Goal: Information Seeking & Learning: Learn about a topic

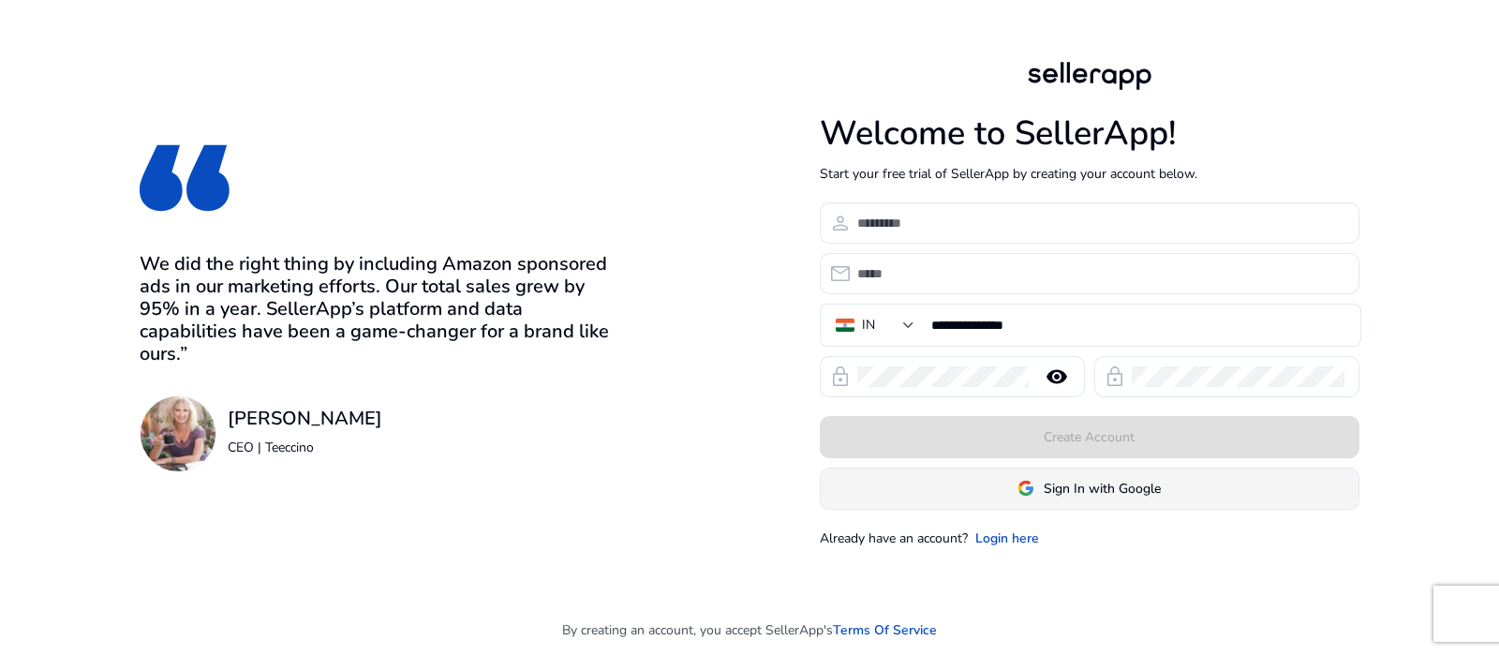
click at [1087, 489] on span "Sign In with Google" at bounding box center [1102, 489] width 117 height 20
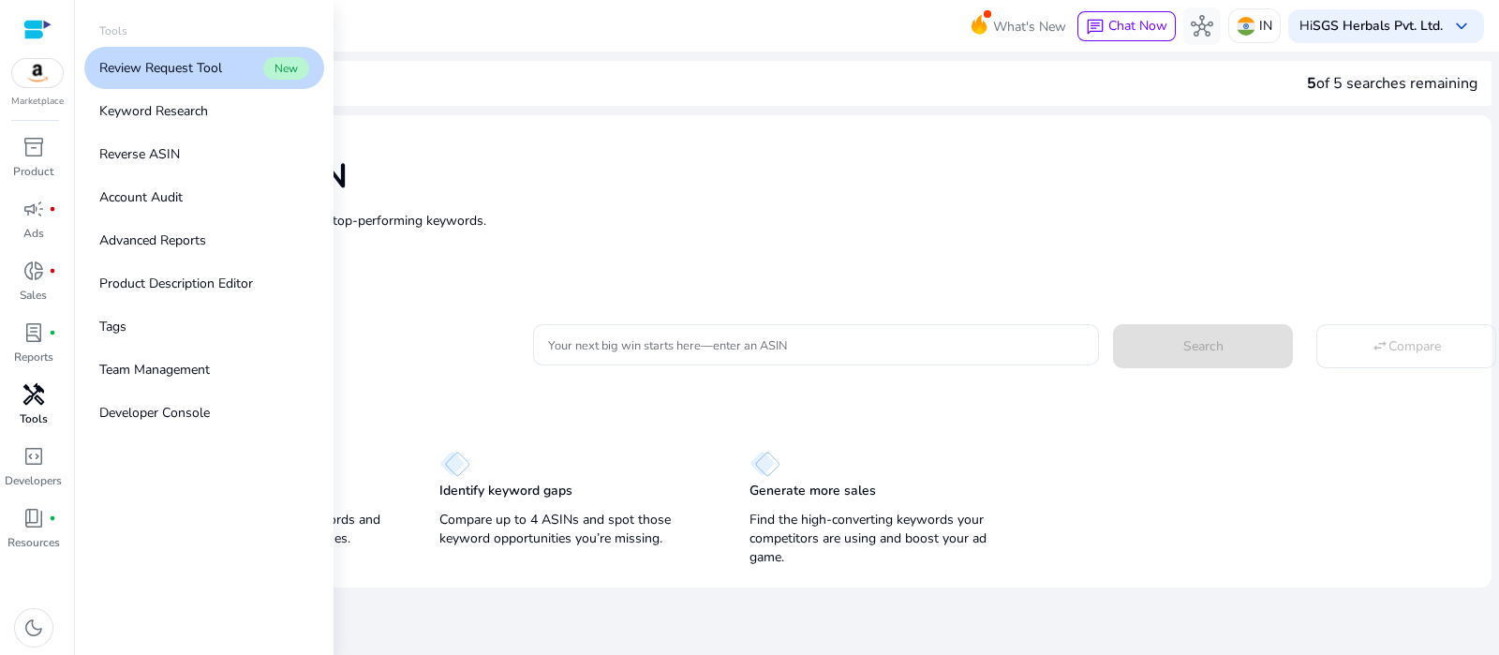
click at [36, 403] on span "handyman" at bounding box center [33, 394] width 22 height 22
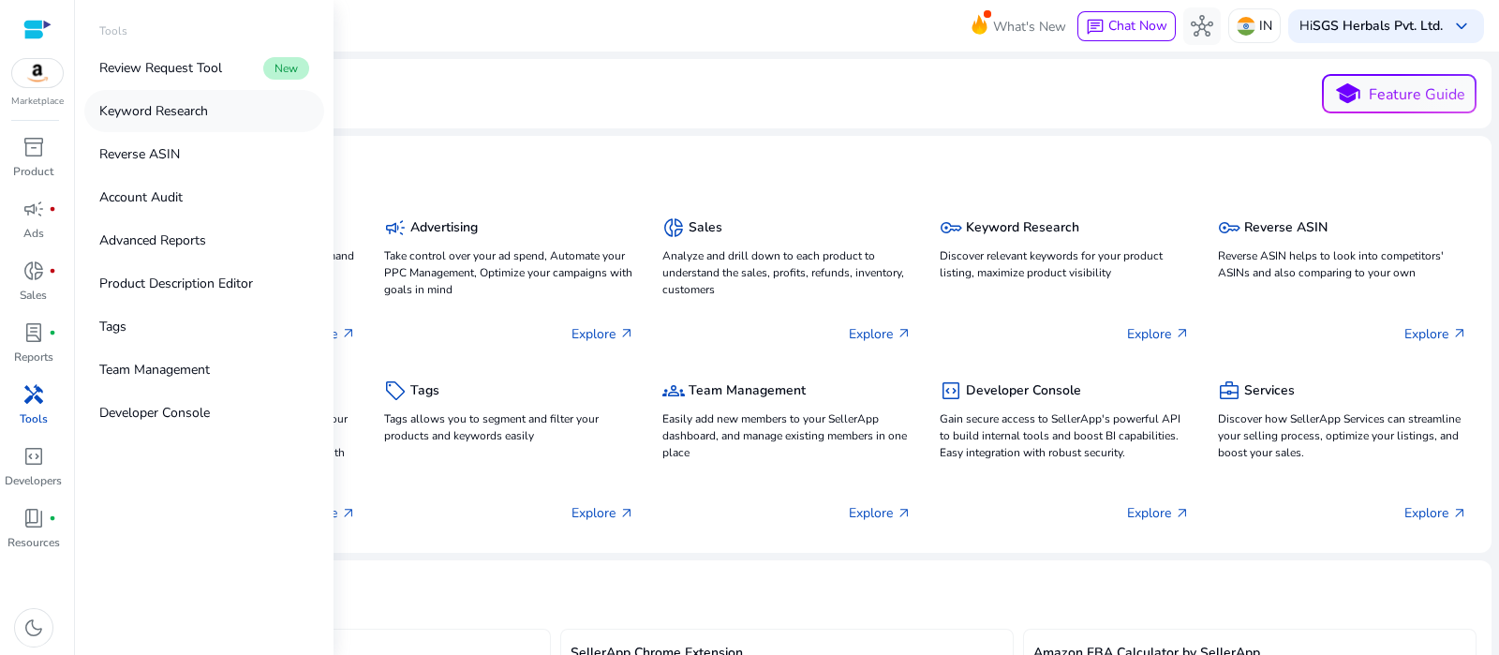
click at [195, 119] on p "Keyword Research" at bounding box center [153, 111] width 109 height 20
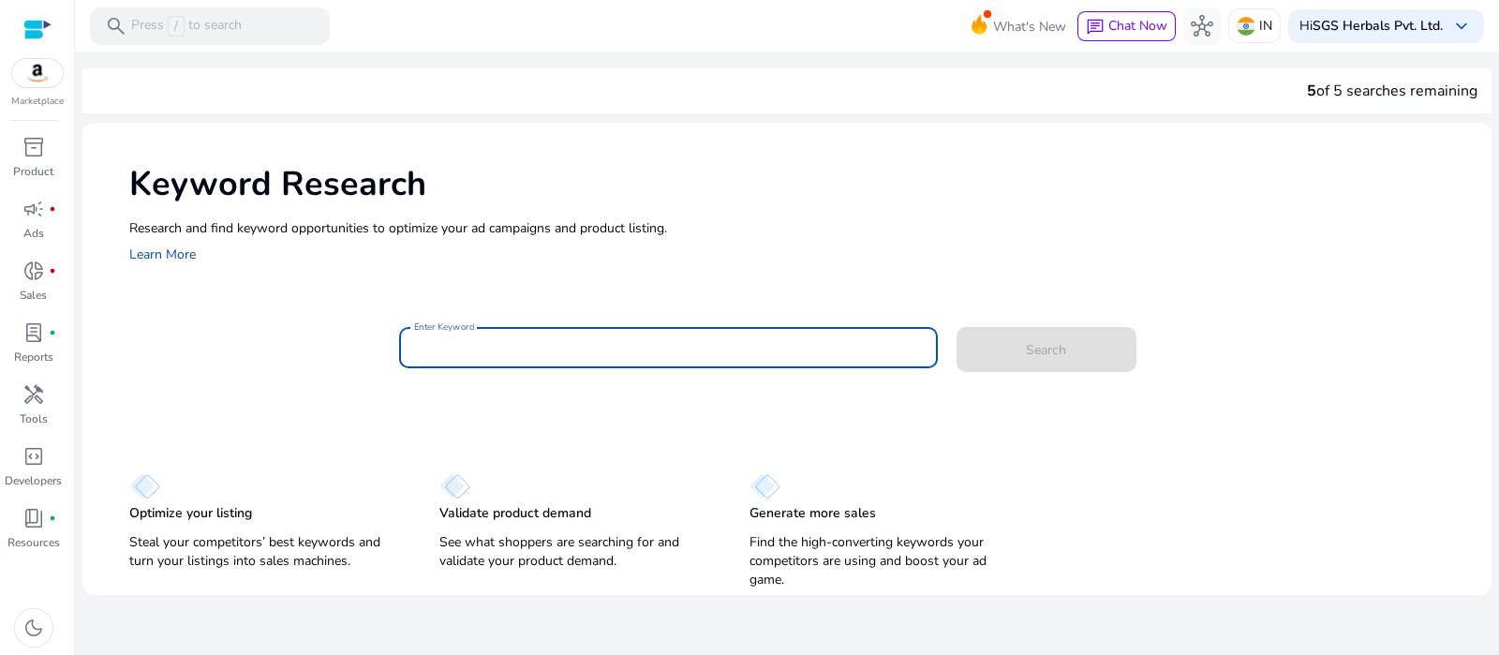
click at [531, 346] on input "Enter Keyword" at bounding box center [668, 347] width 509 height 21
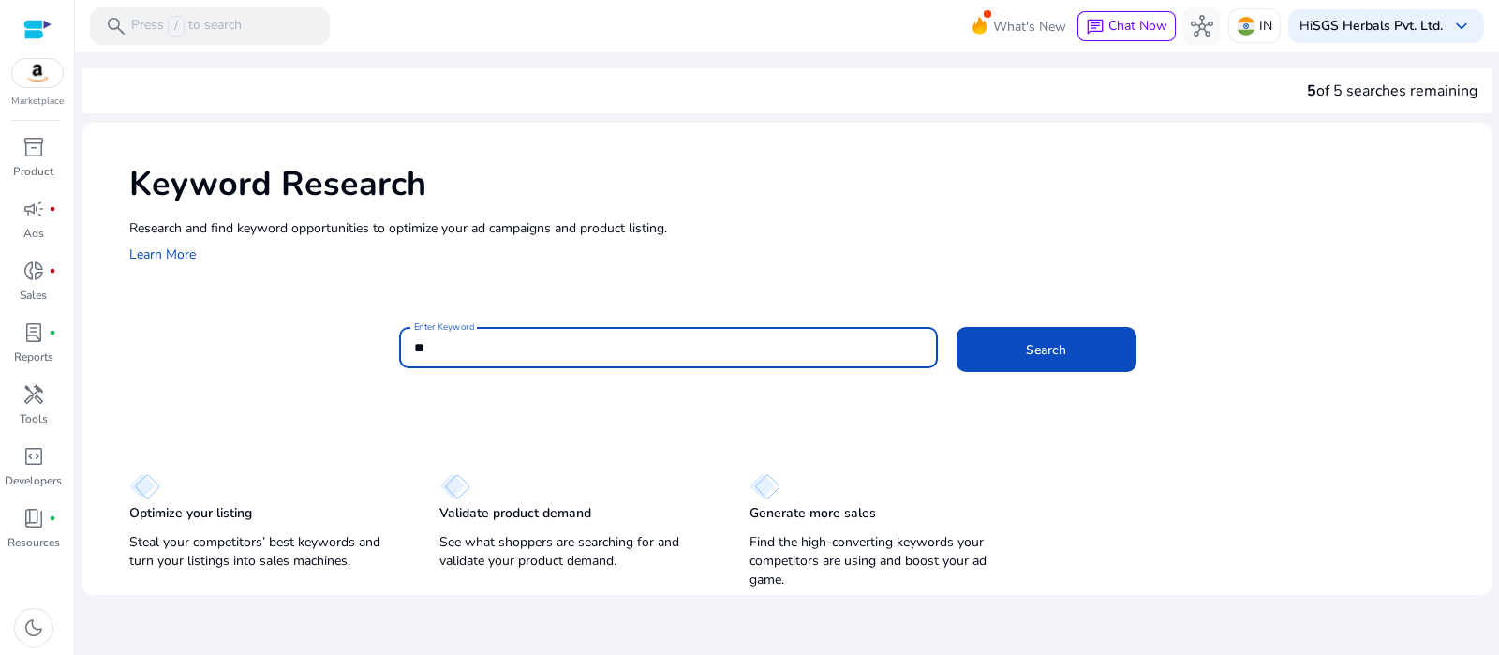
type input "*"
type input "********"
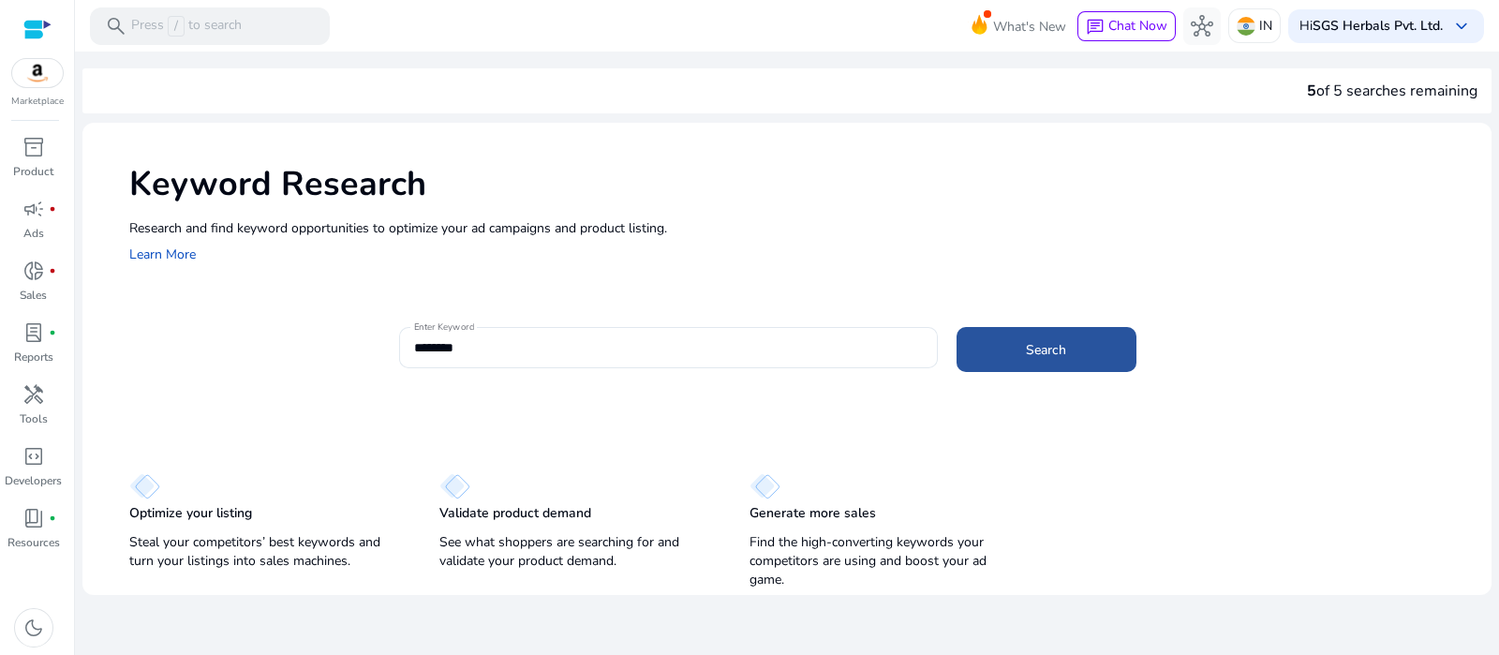
click at [1006, 362] on span at bounding box center [1047, 349] width 180 height 45
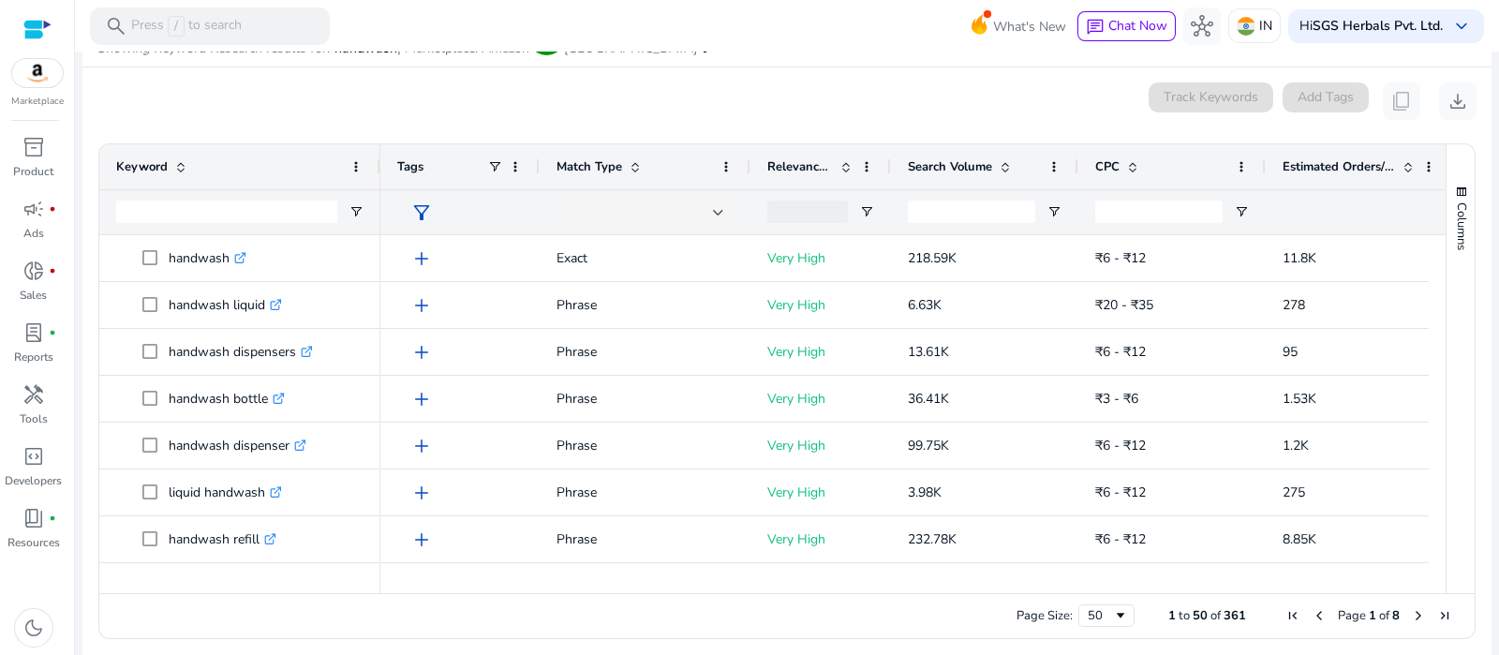
scroll to position [223, 0]
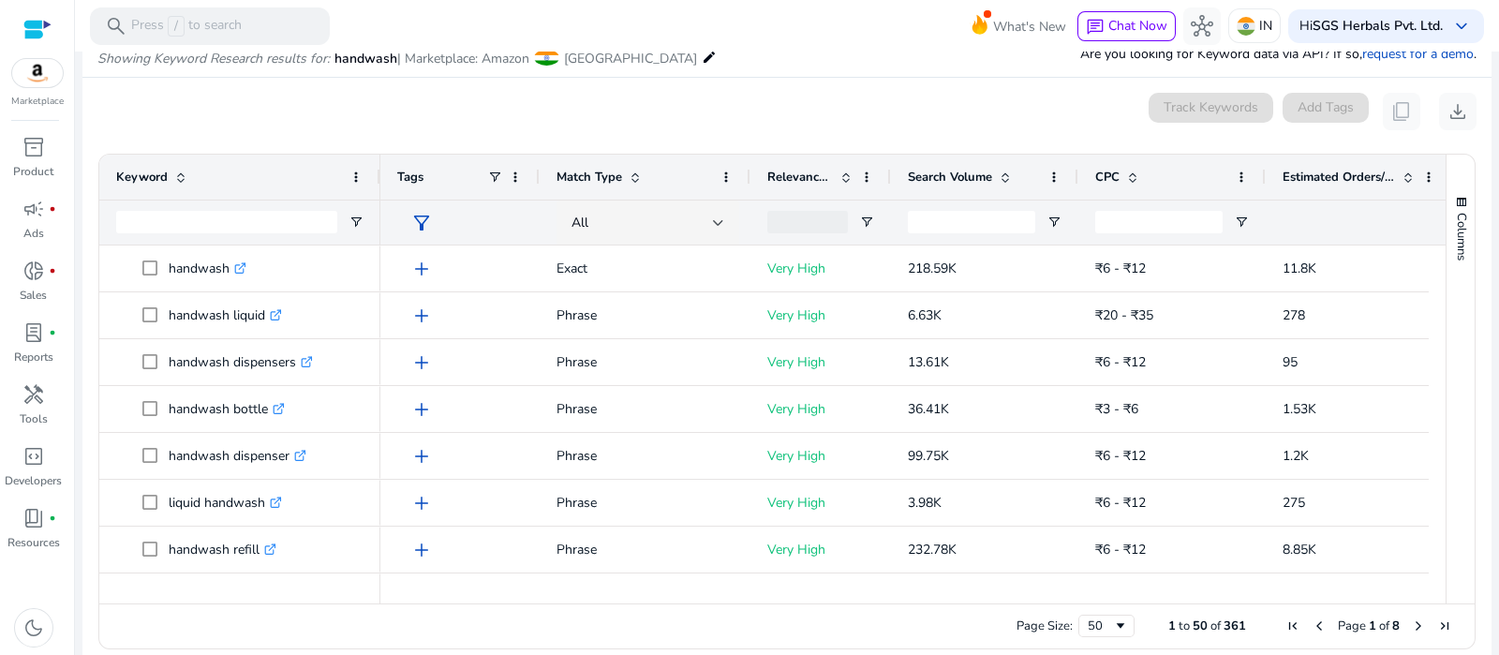
click at [1335, 166] on div "Estimated Orders/Month" at bounding box center [1349, 177] width 133 height 36
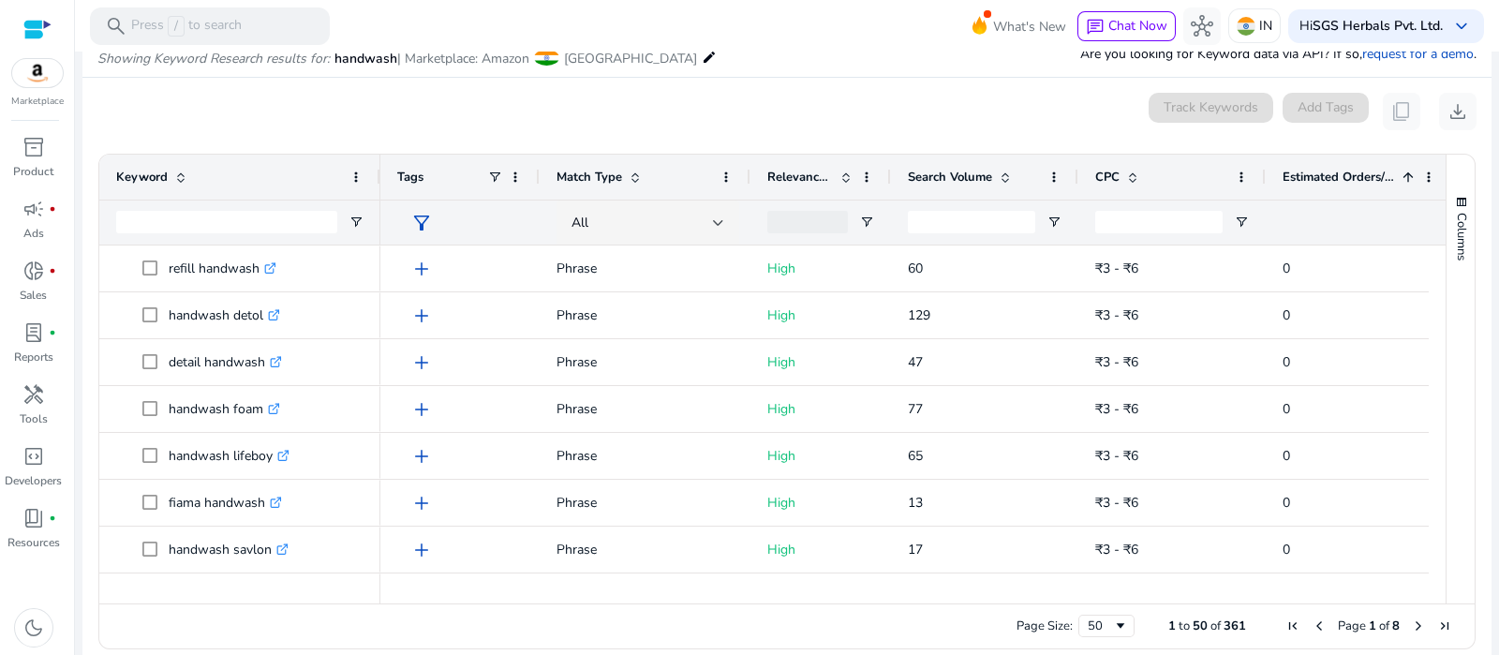
click at [1335, 166] on div "Estimated Orders/Month 1" at bounding box center [1349, 177] width 133 height 36
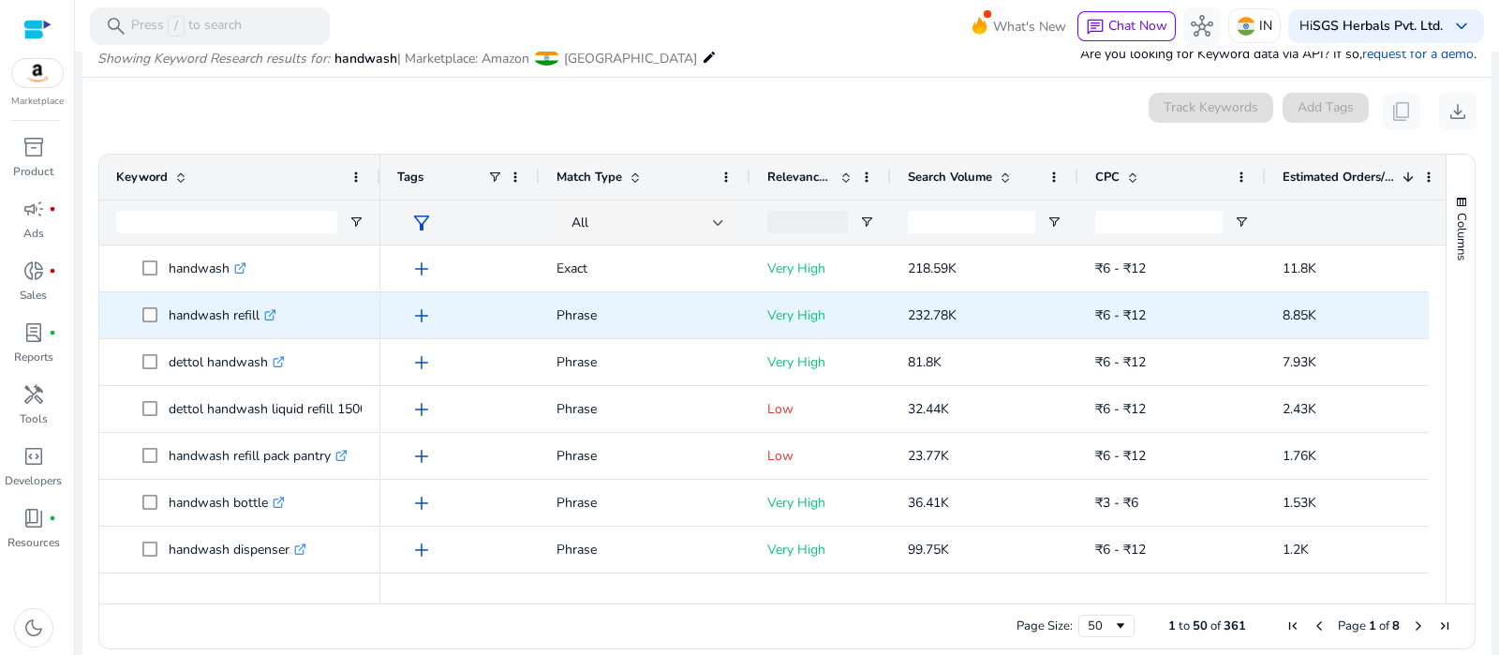
scroll to position [0, 0]
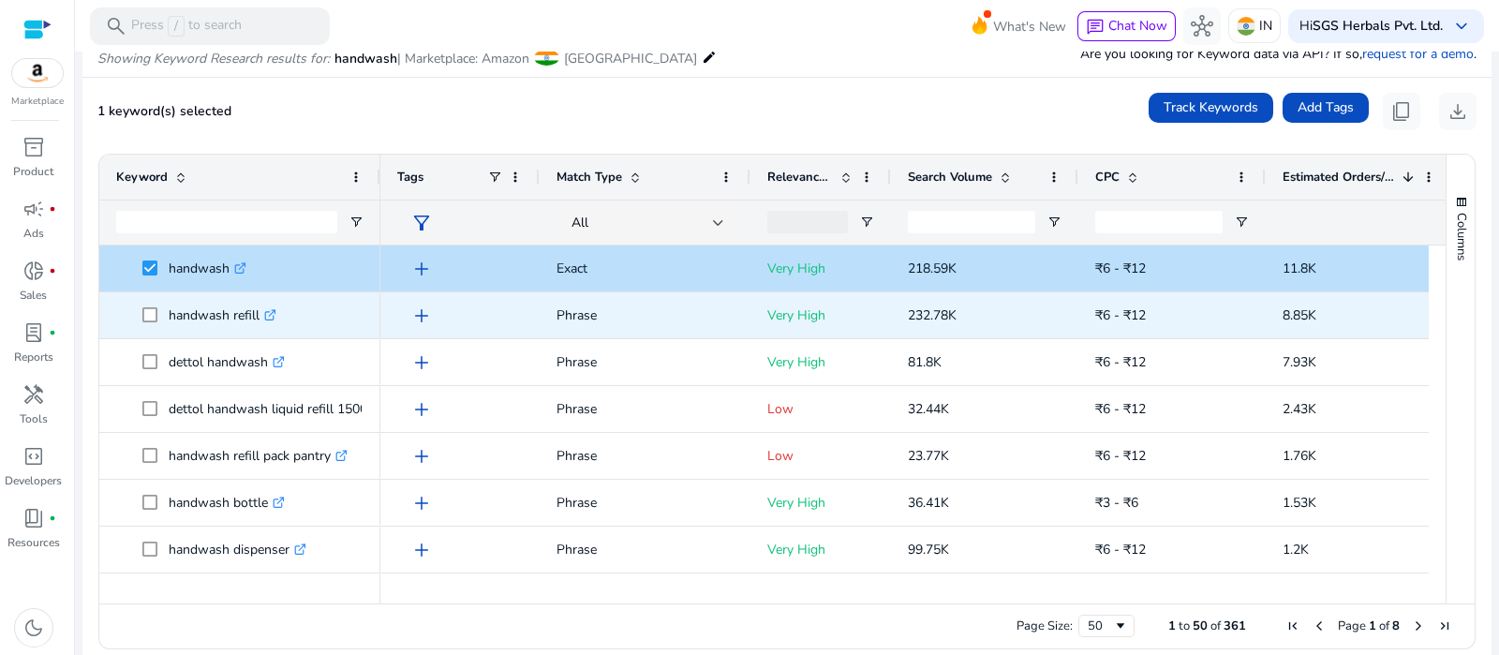
click at [152, 302] on span at bounding box center [155, 315] width 26 height 38
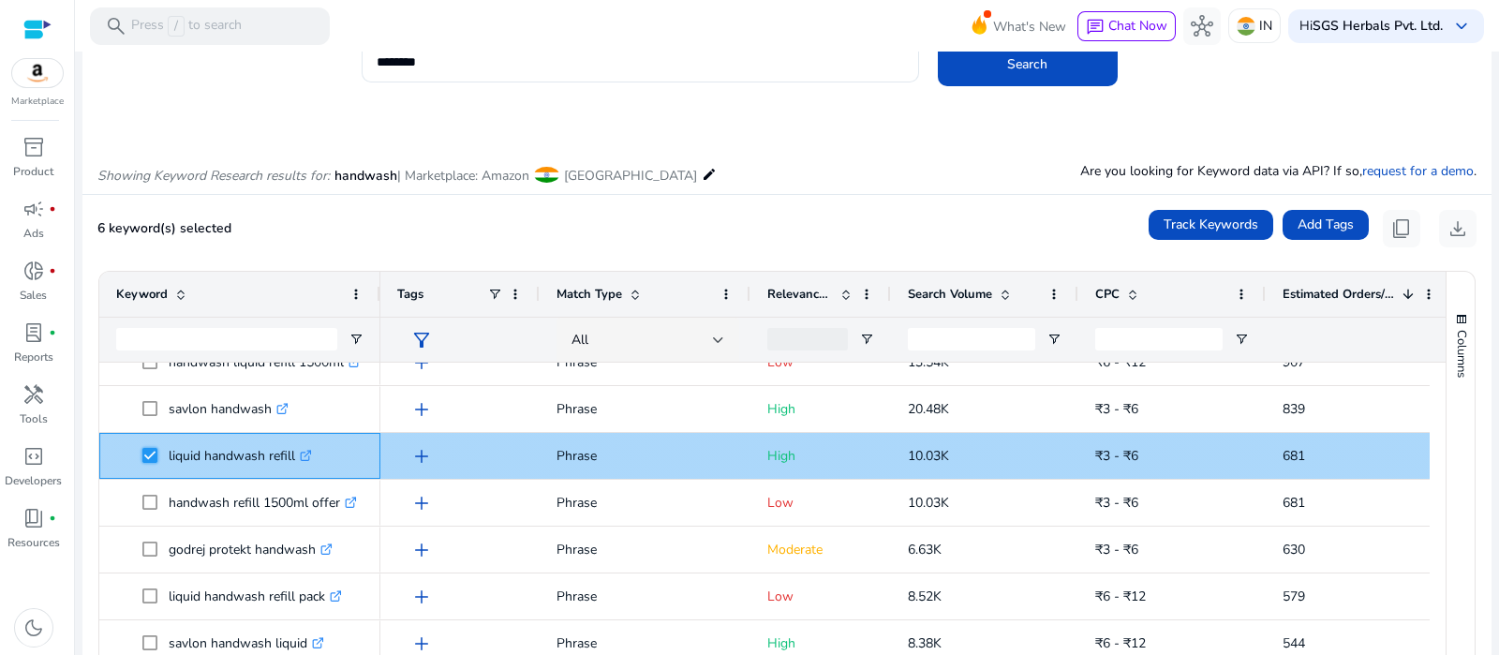
scroll to position [468, 0]
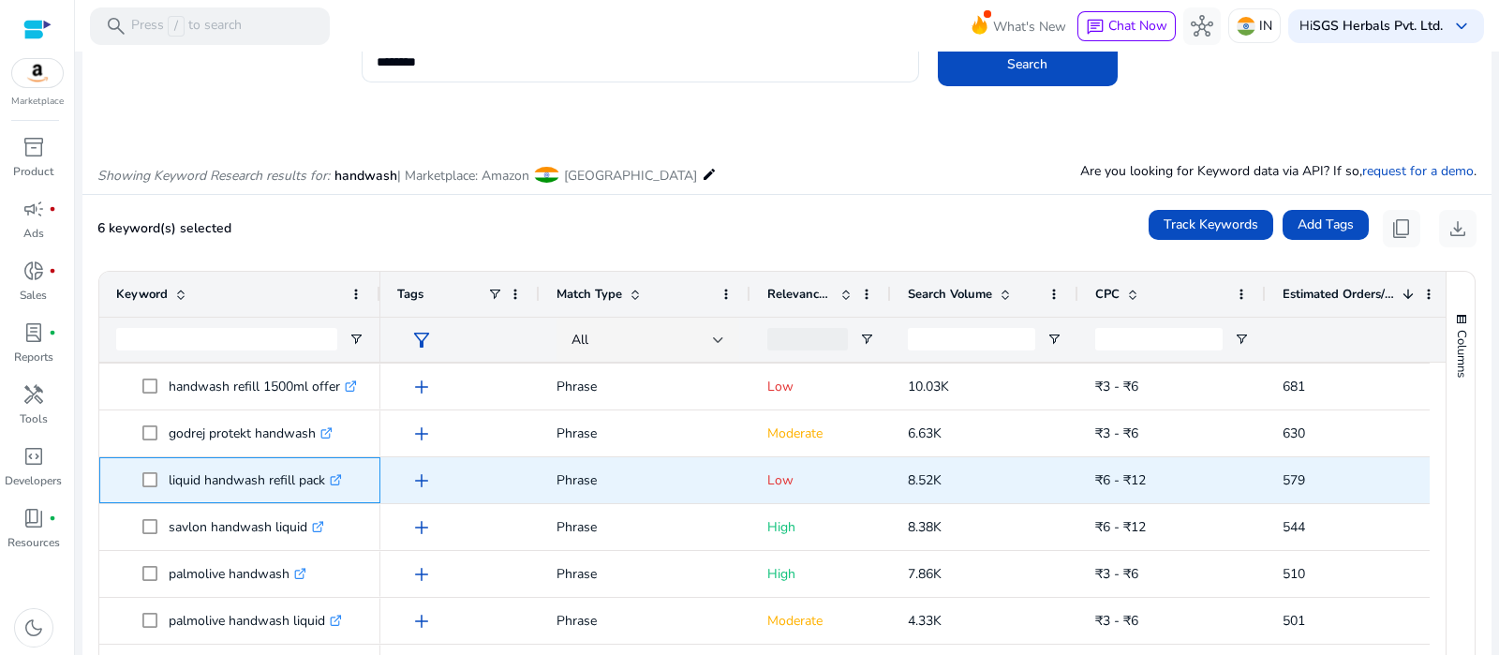
click at [158, 474] on span at bounding box center [155, 480] width 26 height 38
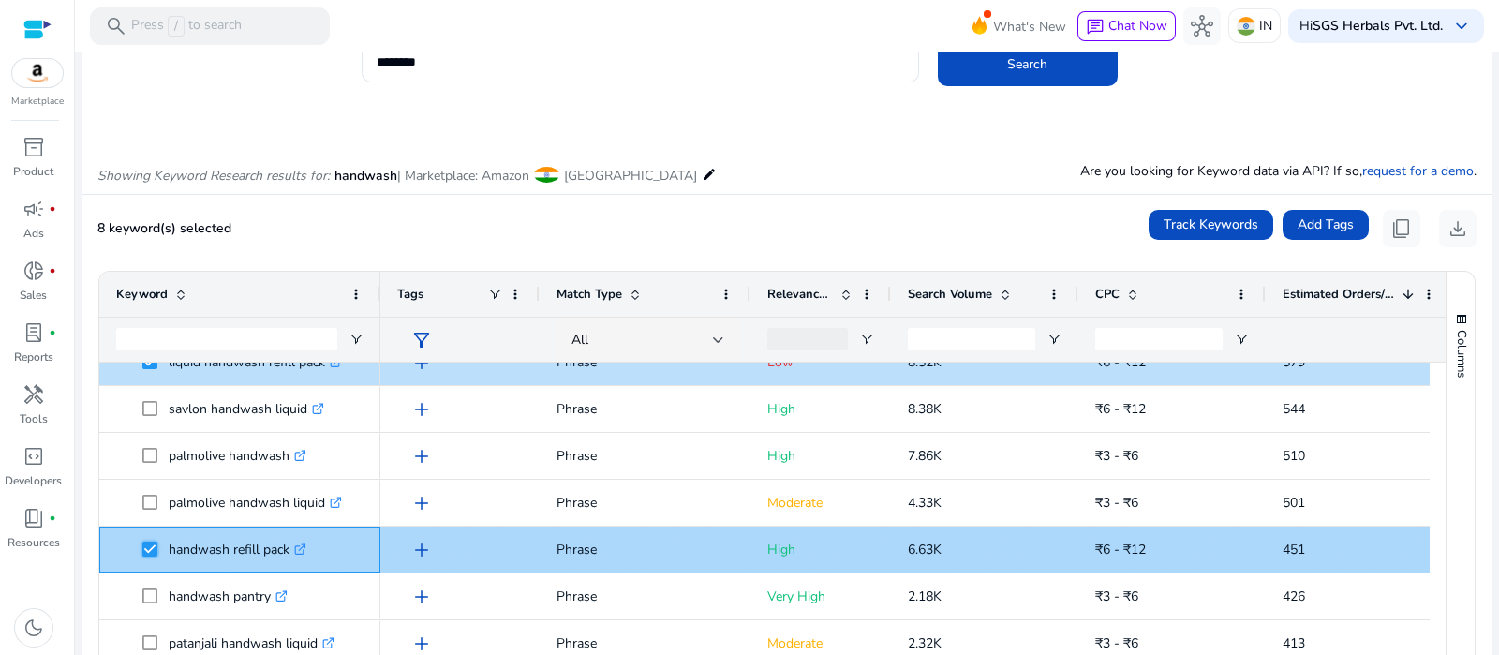
scroll to position [703, 0]
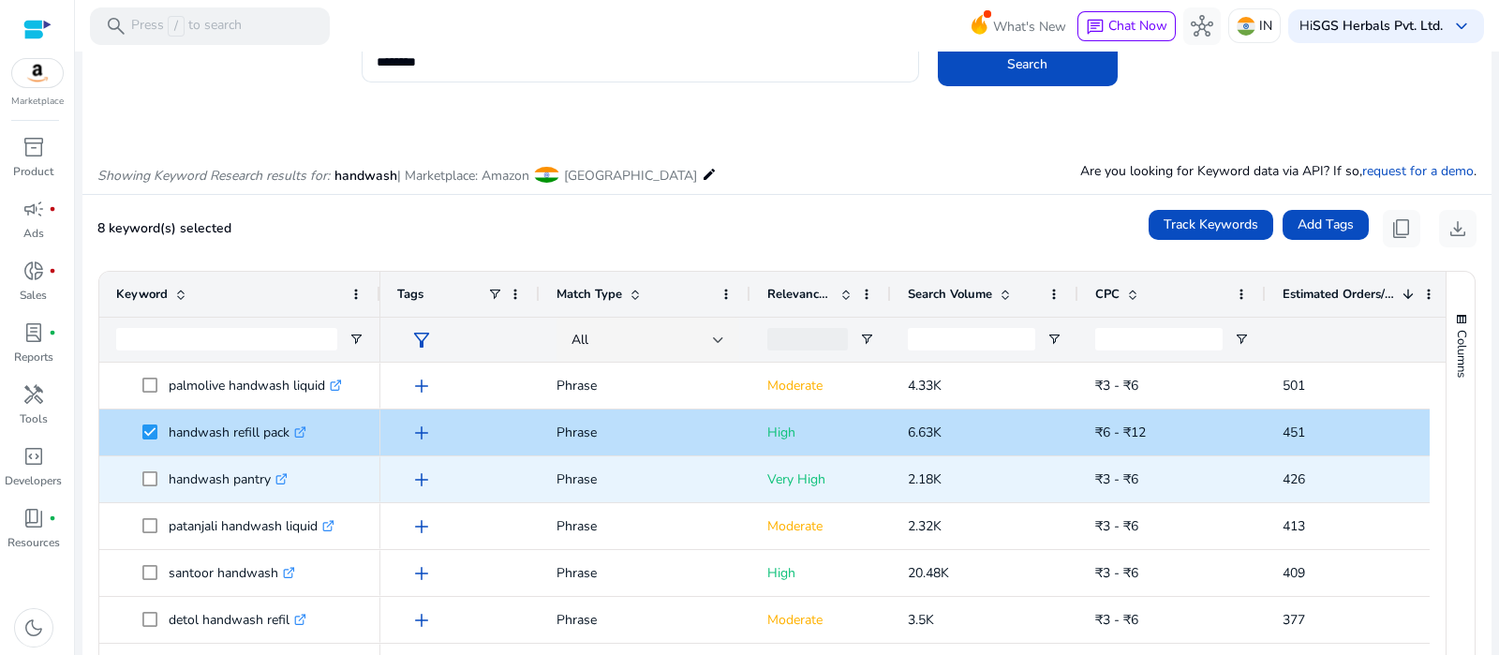
click at [282, 484] on icon at bounding box center [280, 479] width 9 height 9
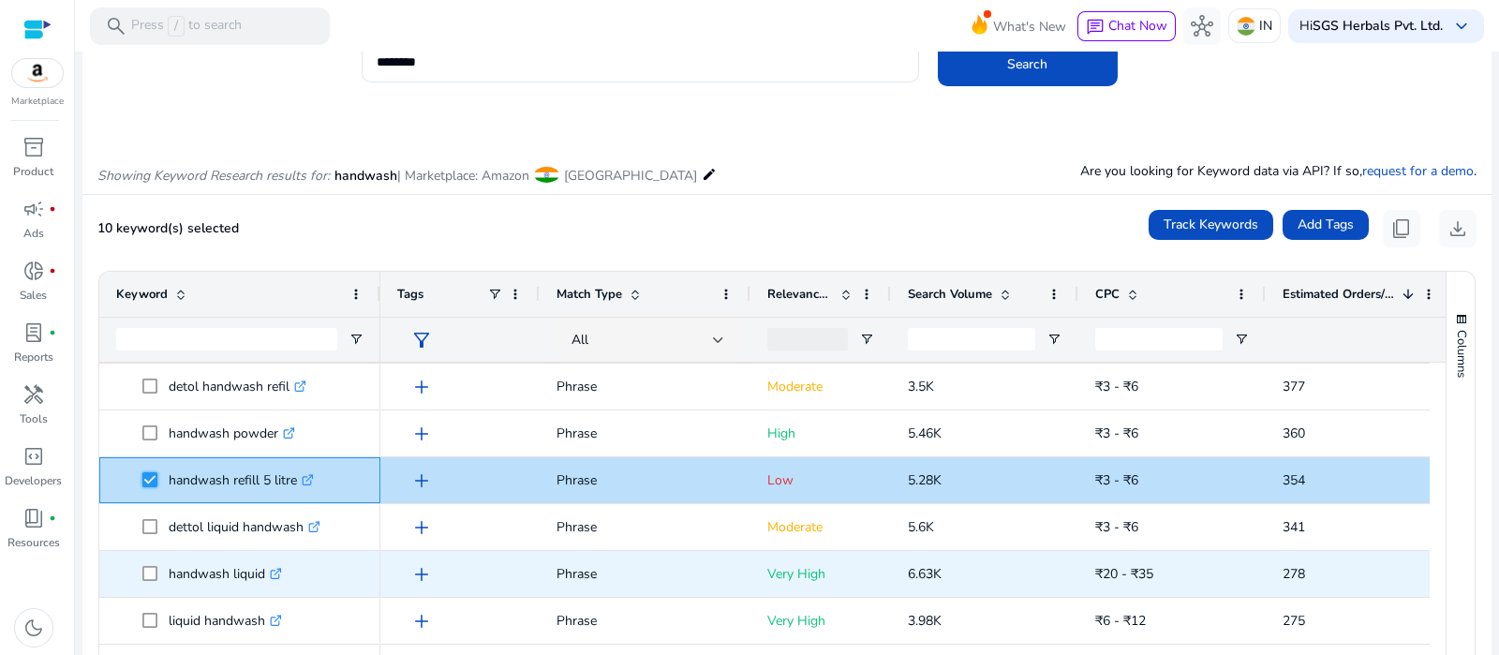
scroll to position [1054, 0]
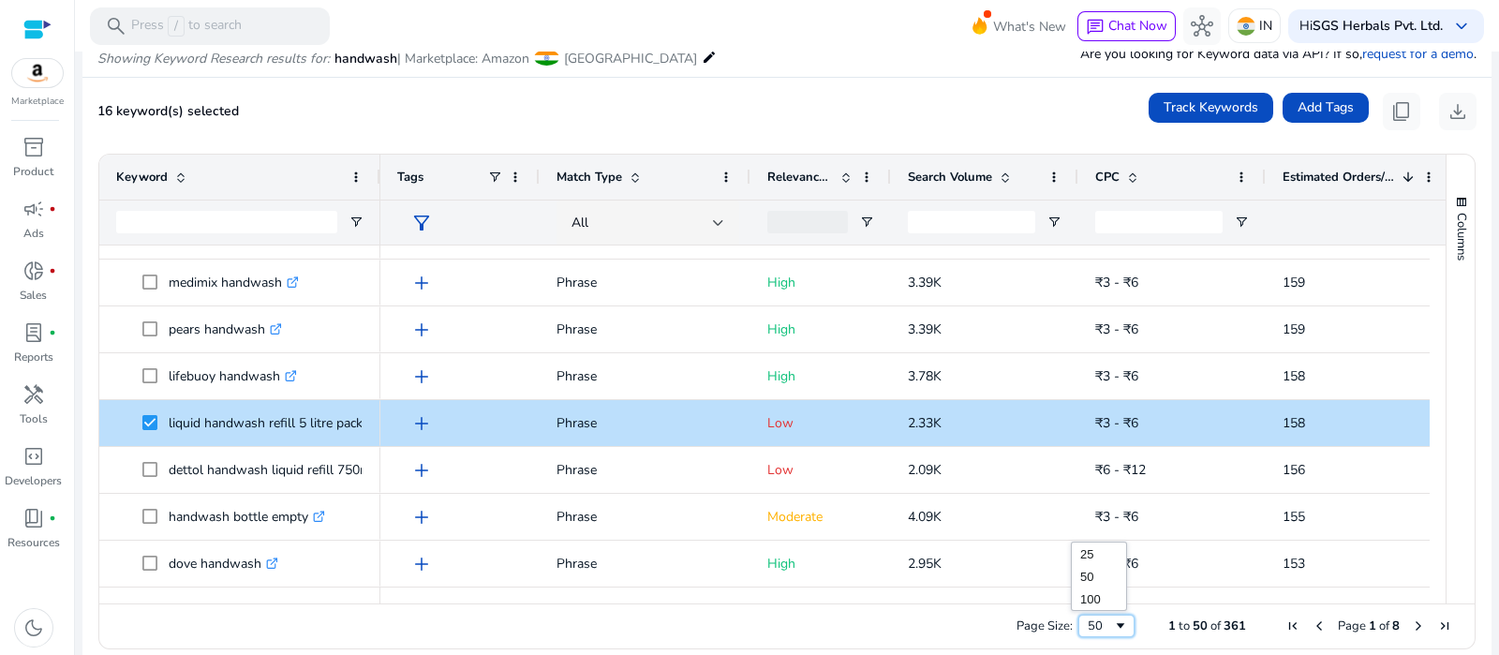
click at [1104, 623] on div "50" at bounding box center [1100, 626] width 25 height 17
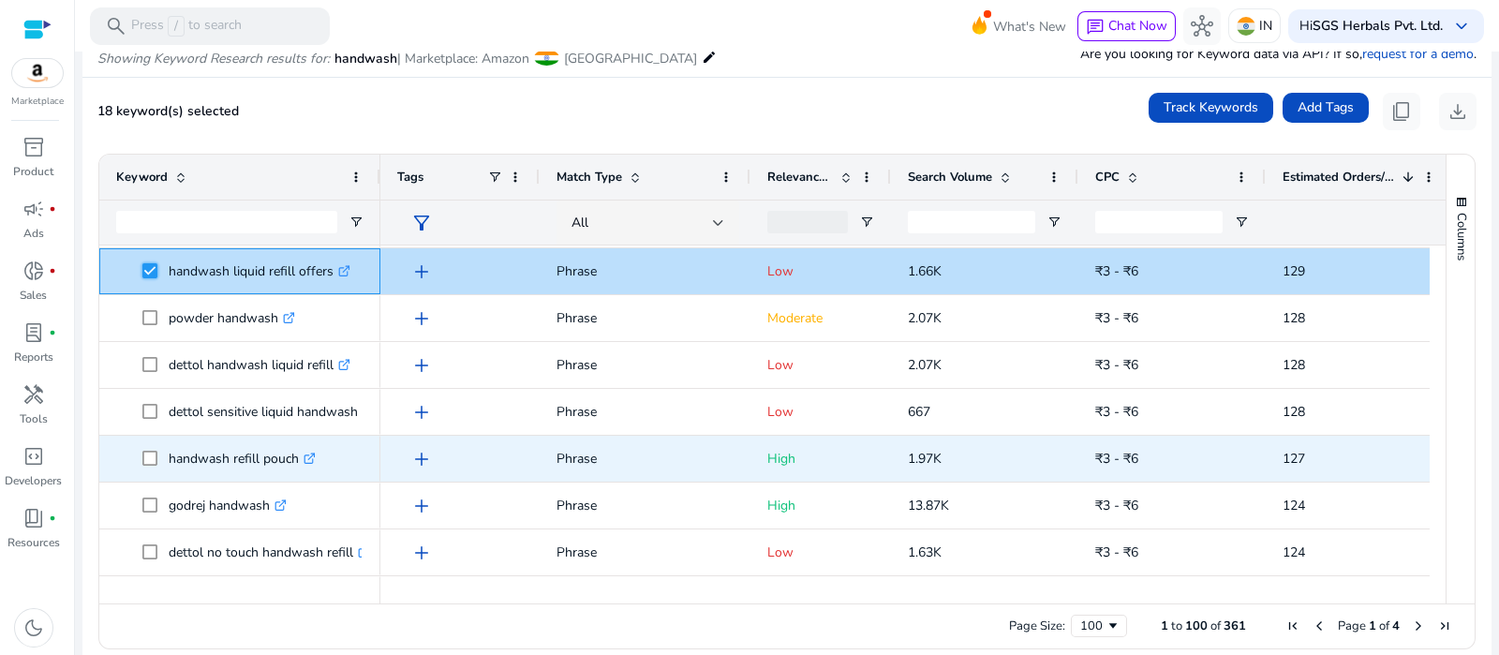
scroll to position [2586, 0]
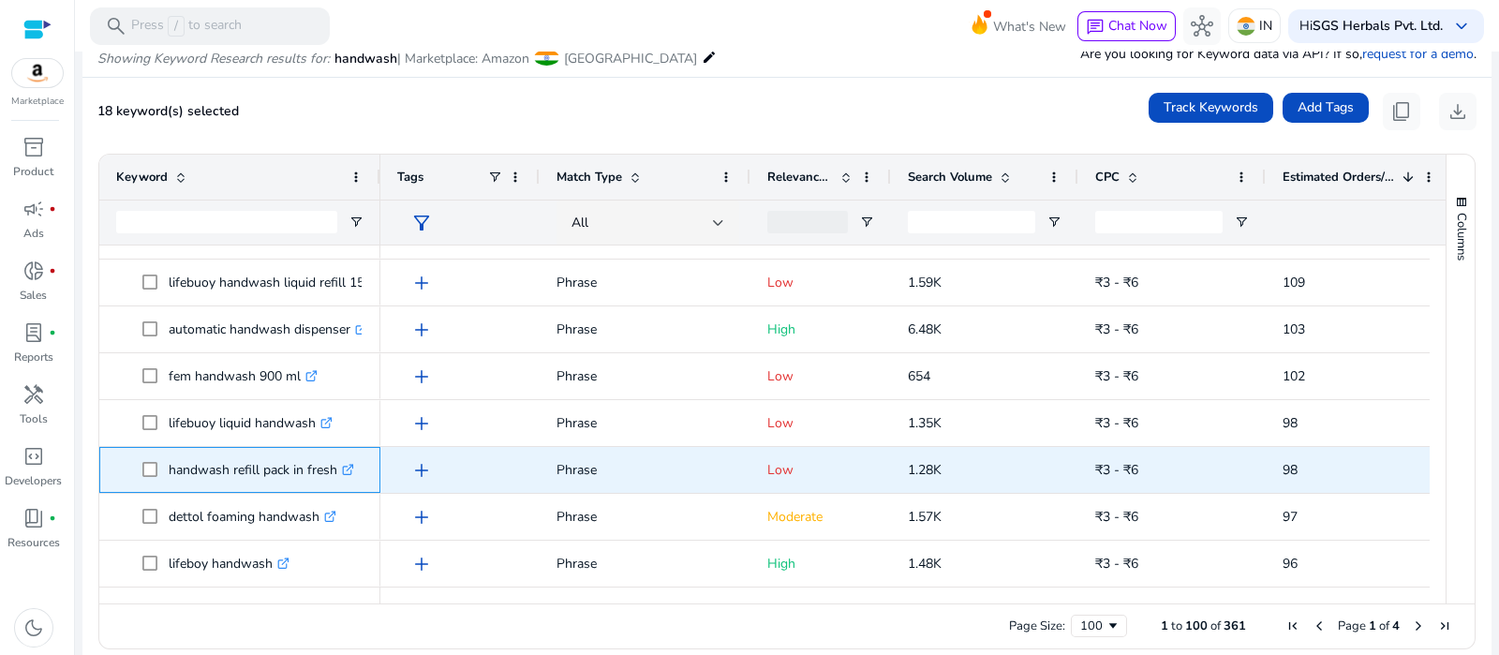
click at [347, 469] on icon ".st0{fill:#2c8af8}" at bounding box center [348, 470] width 12 height 12
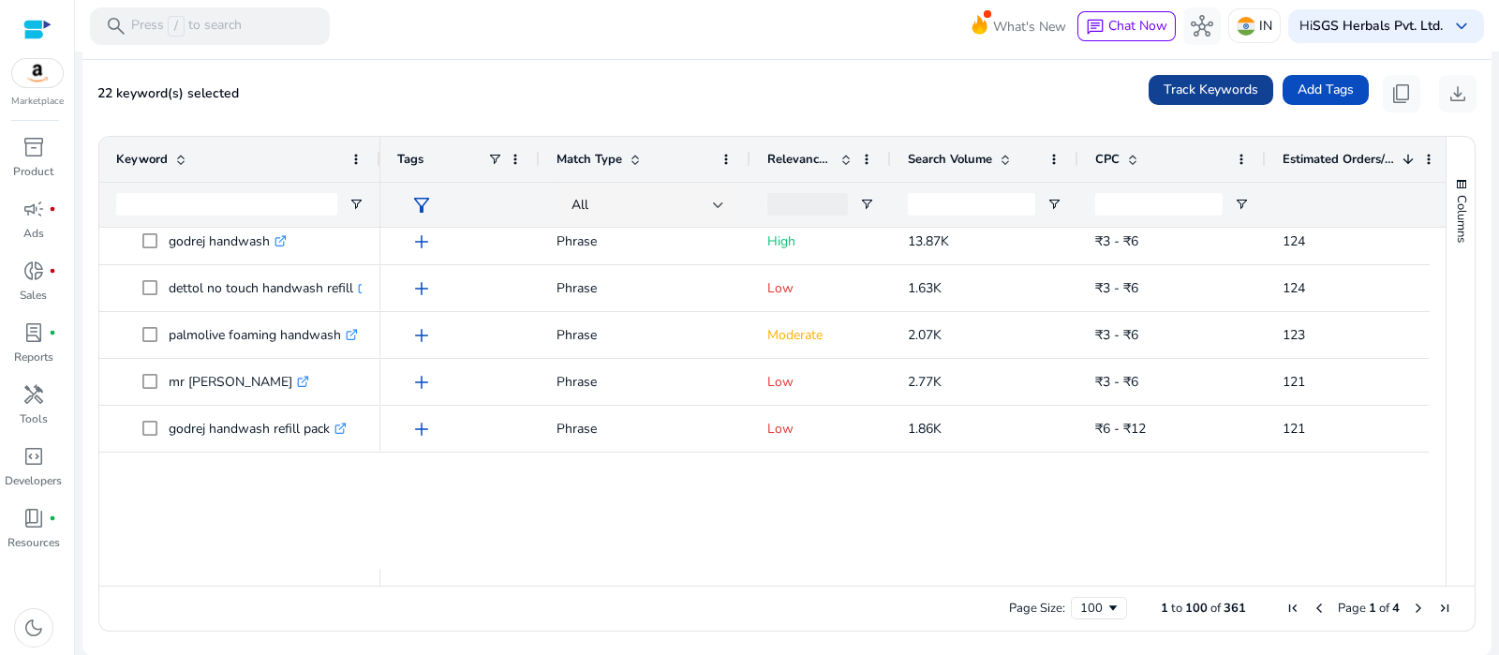
scroll to position [2235, 0]
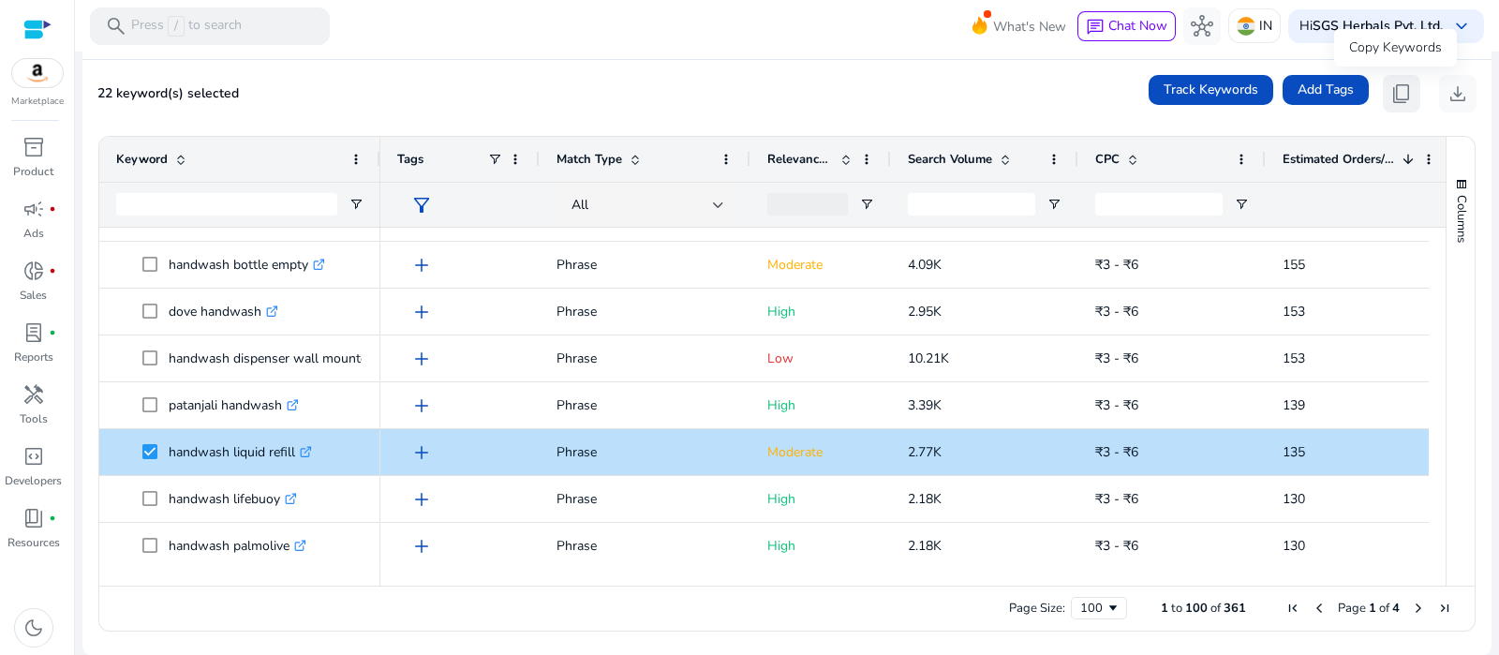
click at [1393, 91] on span "content_copy" at bounding box center [1402, 93] width 22 height 22
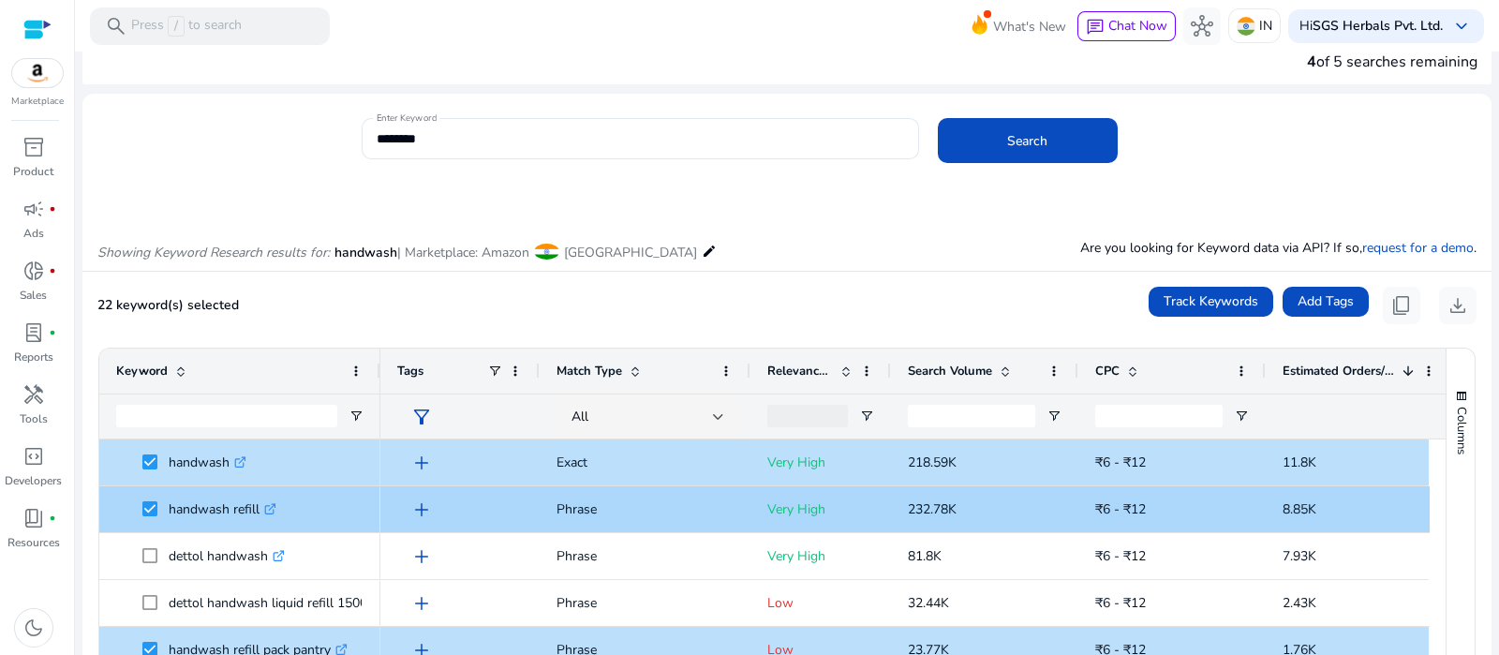
scroll to position [0, 0]
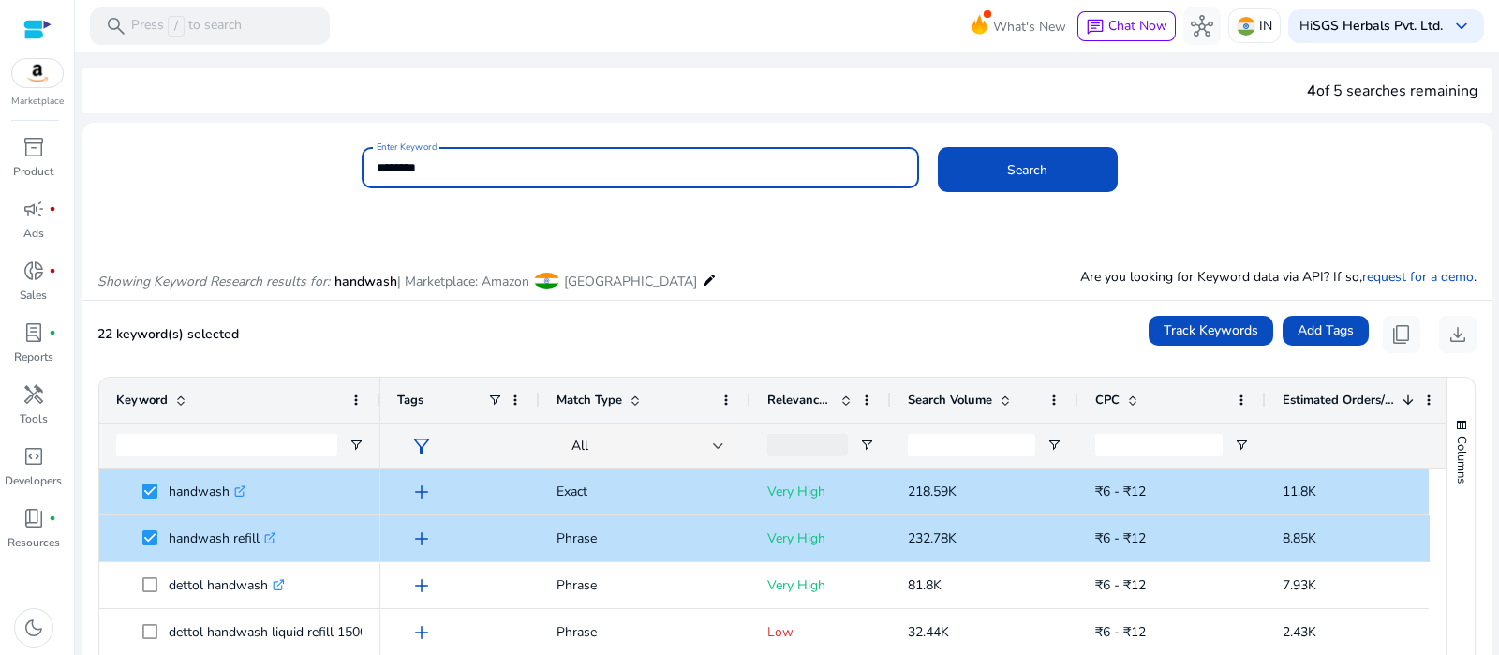
click at [405, 166] on input "********" at bounding box center [641, 167] width 528 height 21
type input "*********"
click at [971, 163] on span at bounding box center [1028, 169] width 180 height 45
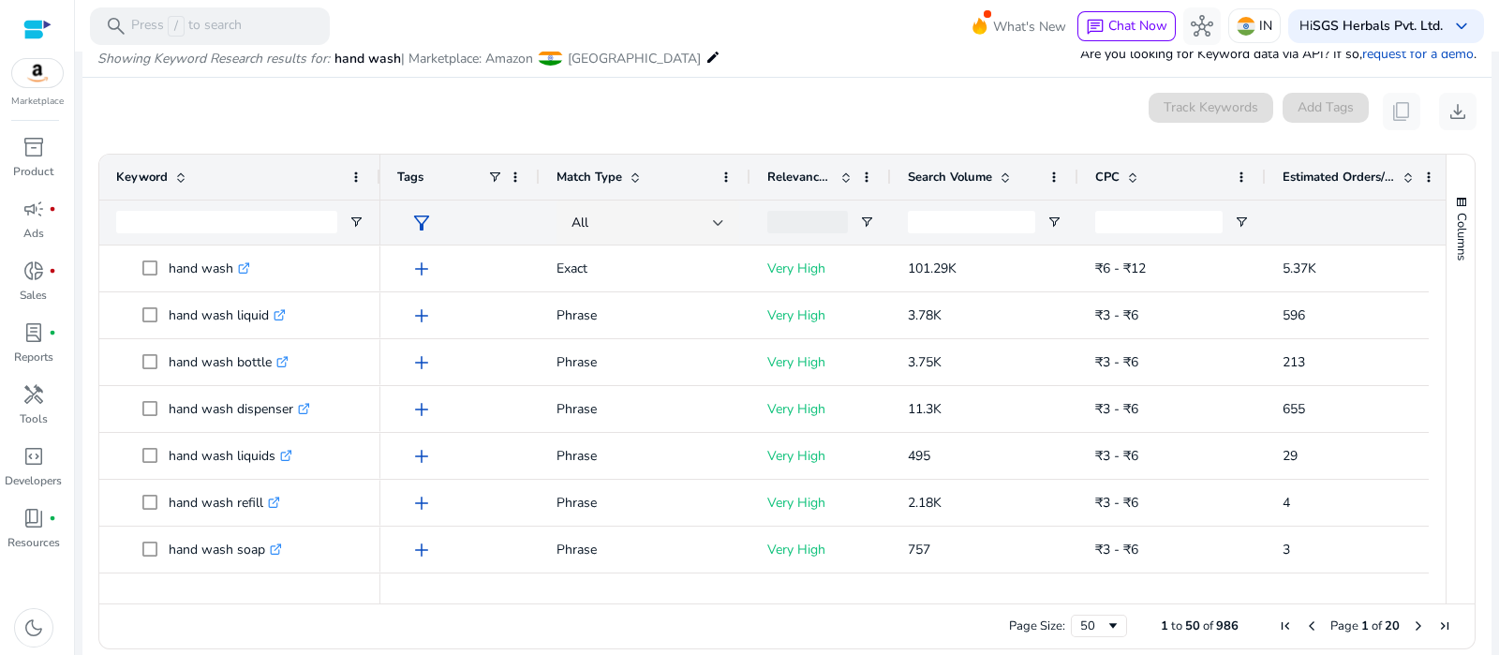
scroll to position [241, 0]
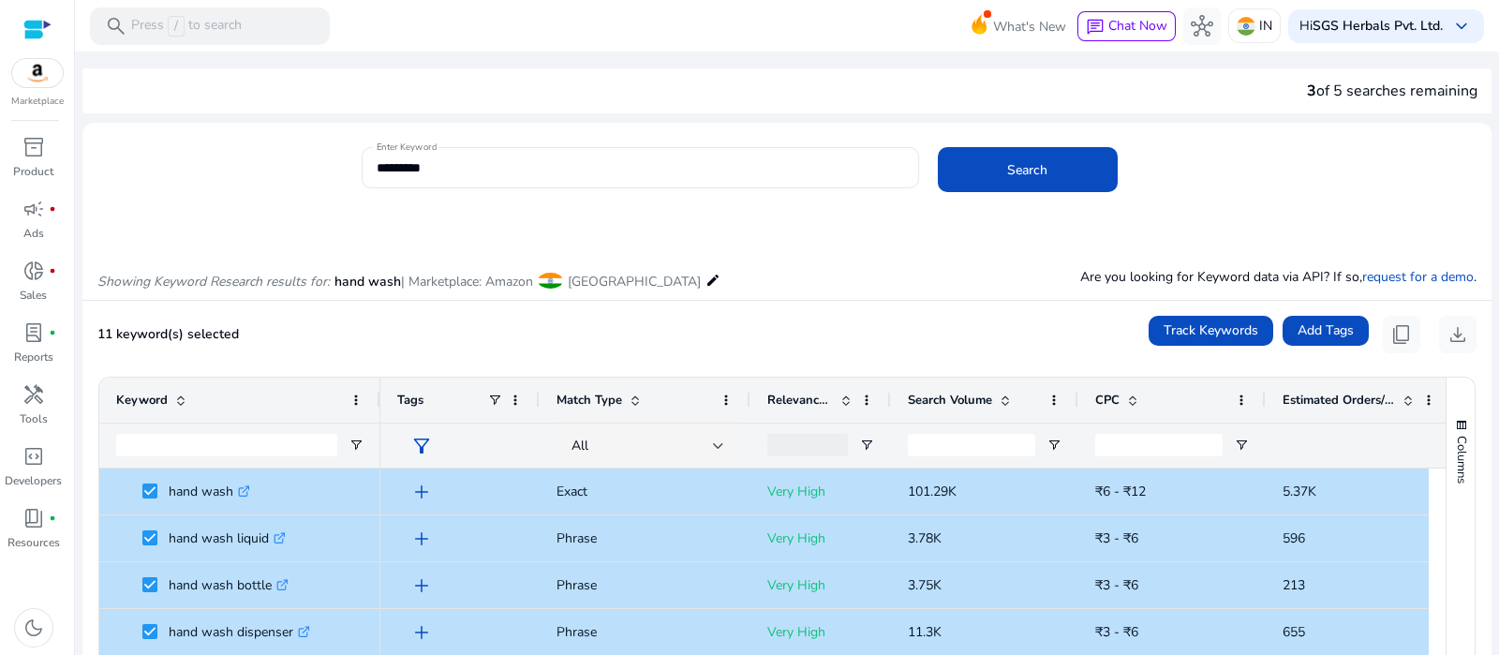
click at [1360, 401] on span "Estimated Orders/Month" at bounding box center [1339, 400] width 112 height 17
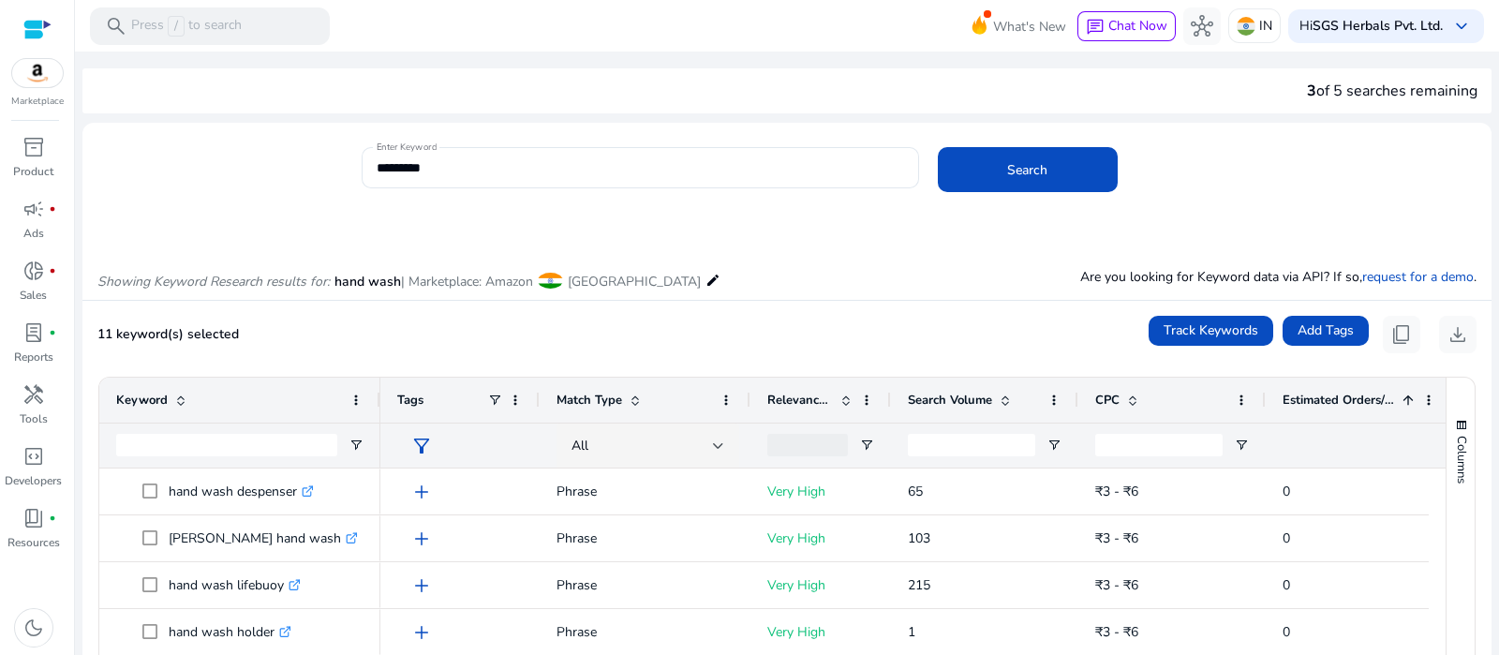
click at [1360, 401] on span "Estimated Orders/Month" at bounding box center [1339, 400] width 112 height 17
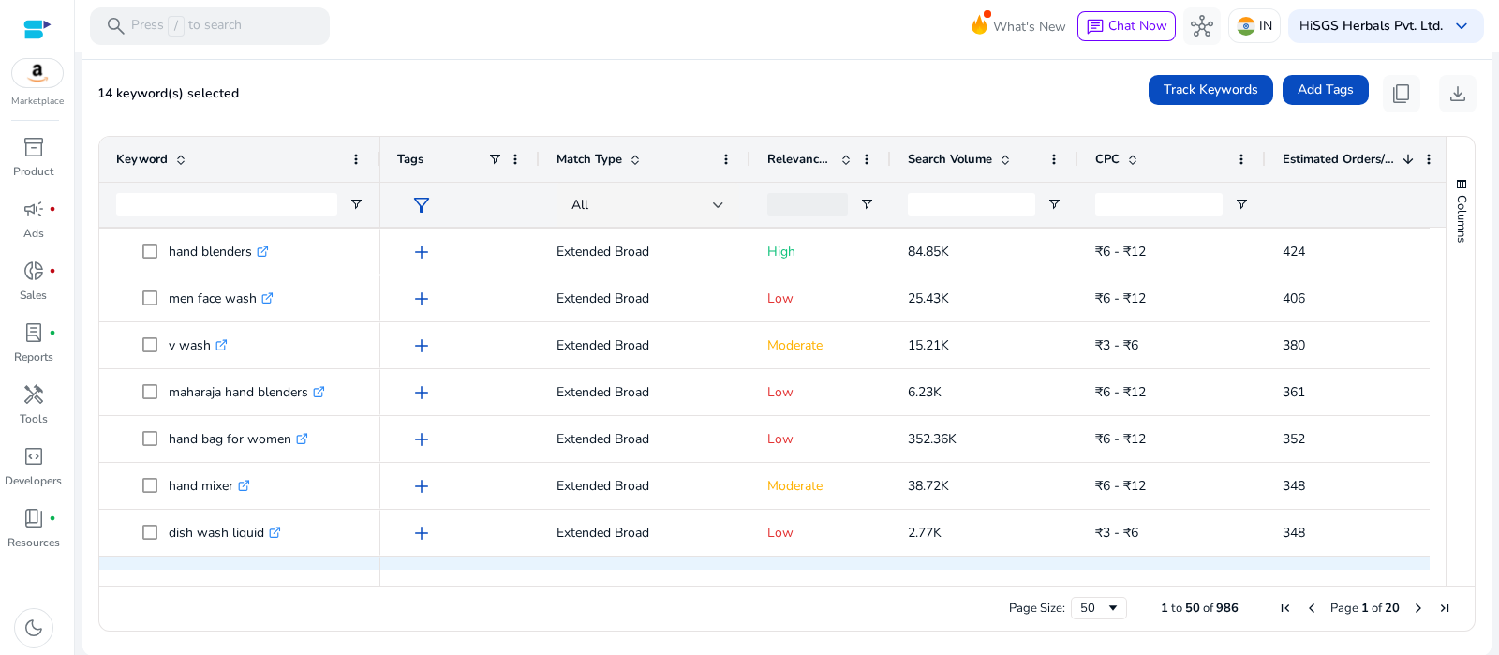
scroll to position [1766, 0]
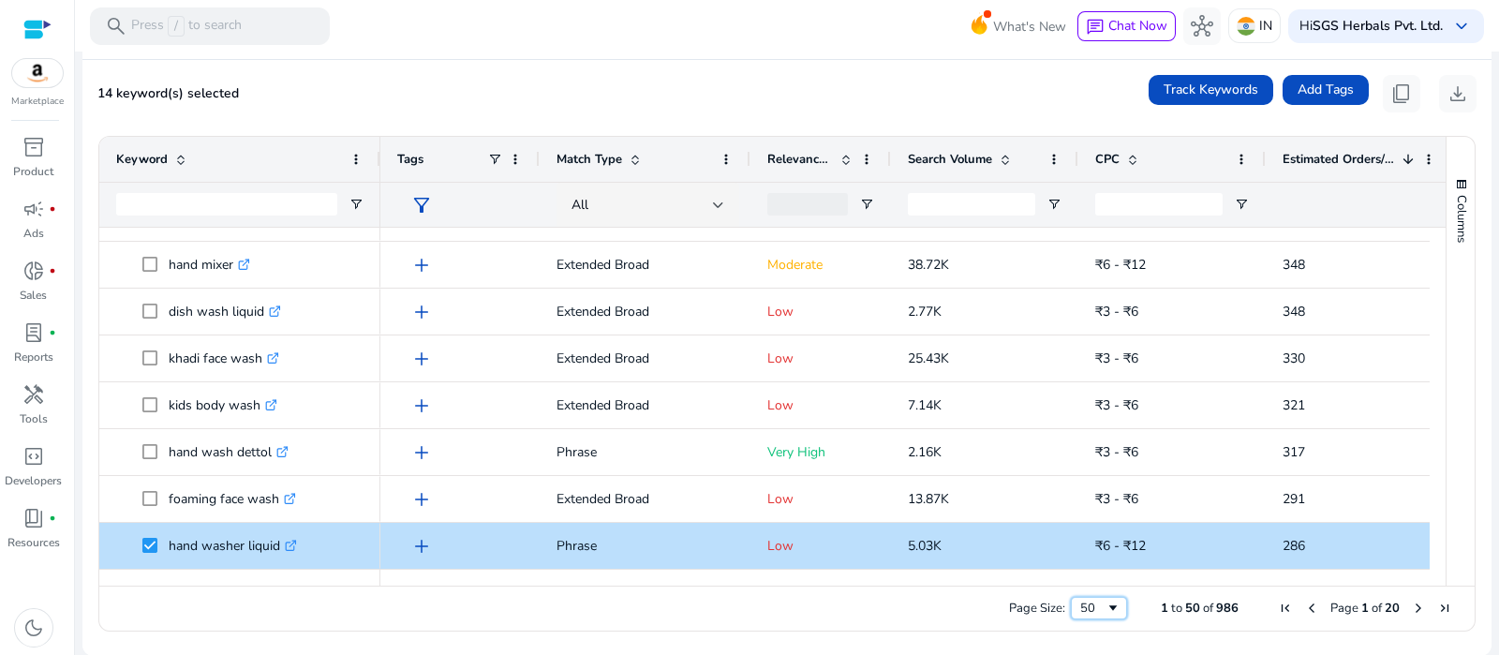
click at [1106, 609] on span "Page Size" at bounding box center [1113, 608] width 15 height 15
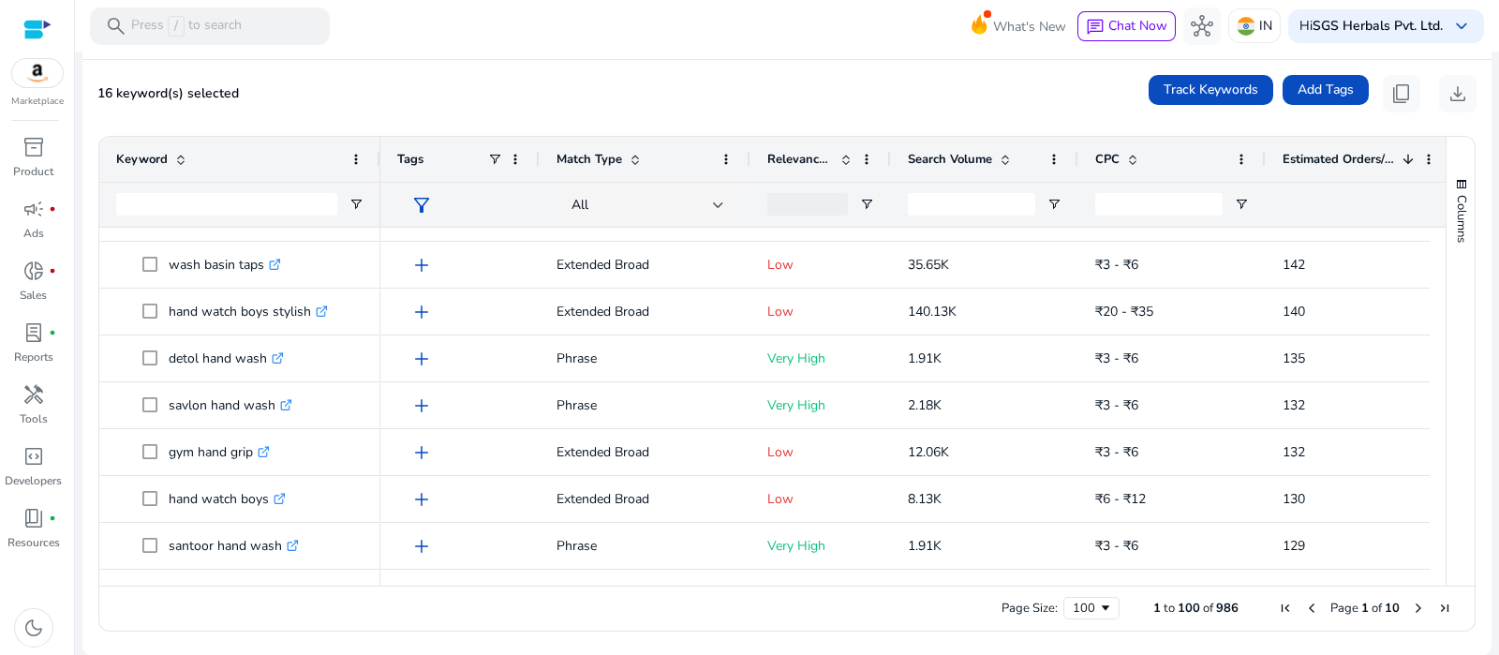
click at [1411, 608] on span "Next Page" at bounding box center [1418, 608] width 15 height 15
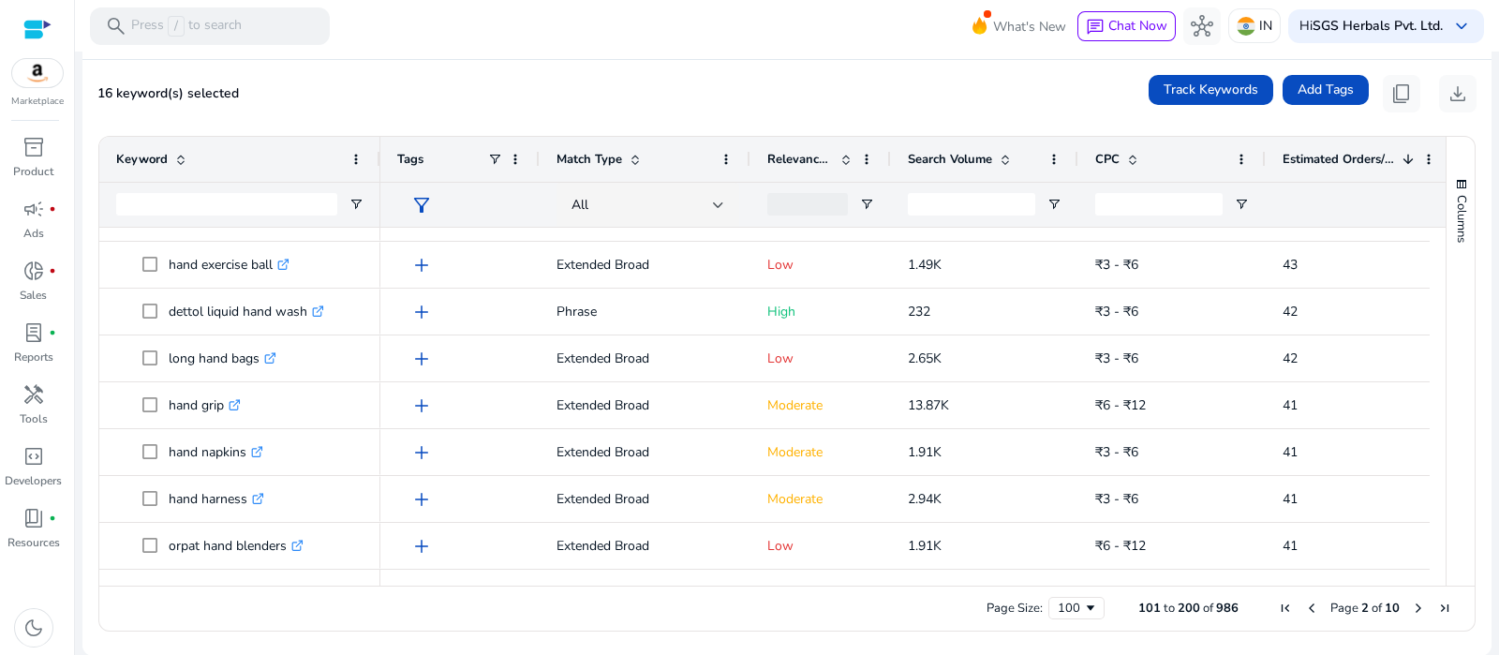
click at [1411, 603] on span "Next Page" at bounding box center [1418, 608] width 15 height 15
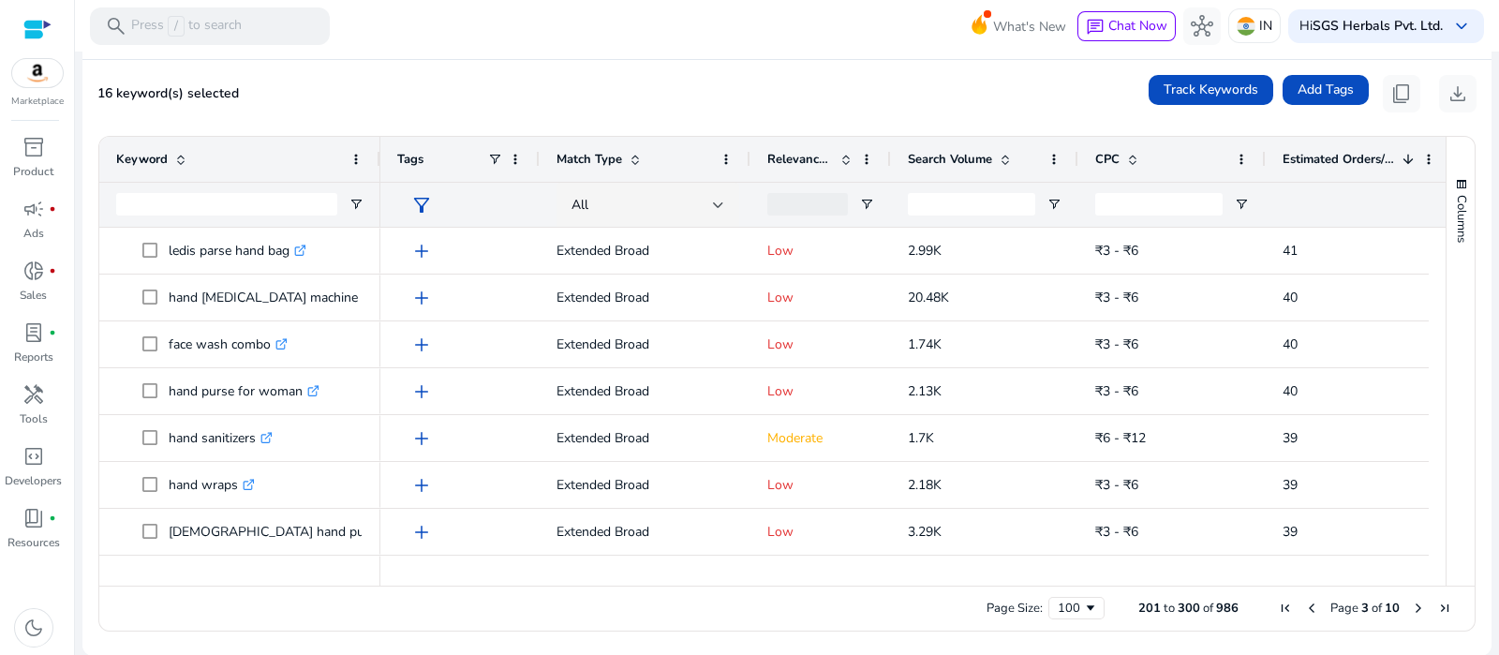
click at [1326, 158] on span "Estimated Orders/Month" at bounding box center [1339, 159] width 112 height 17
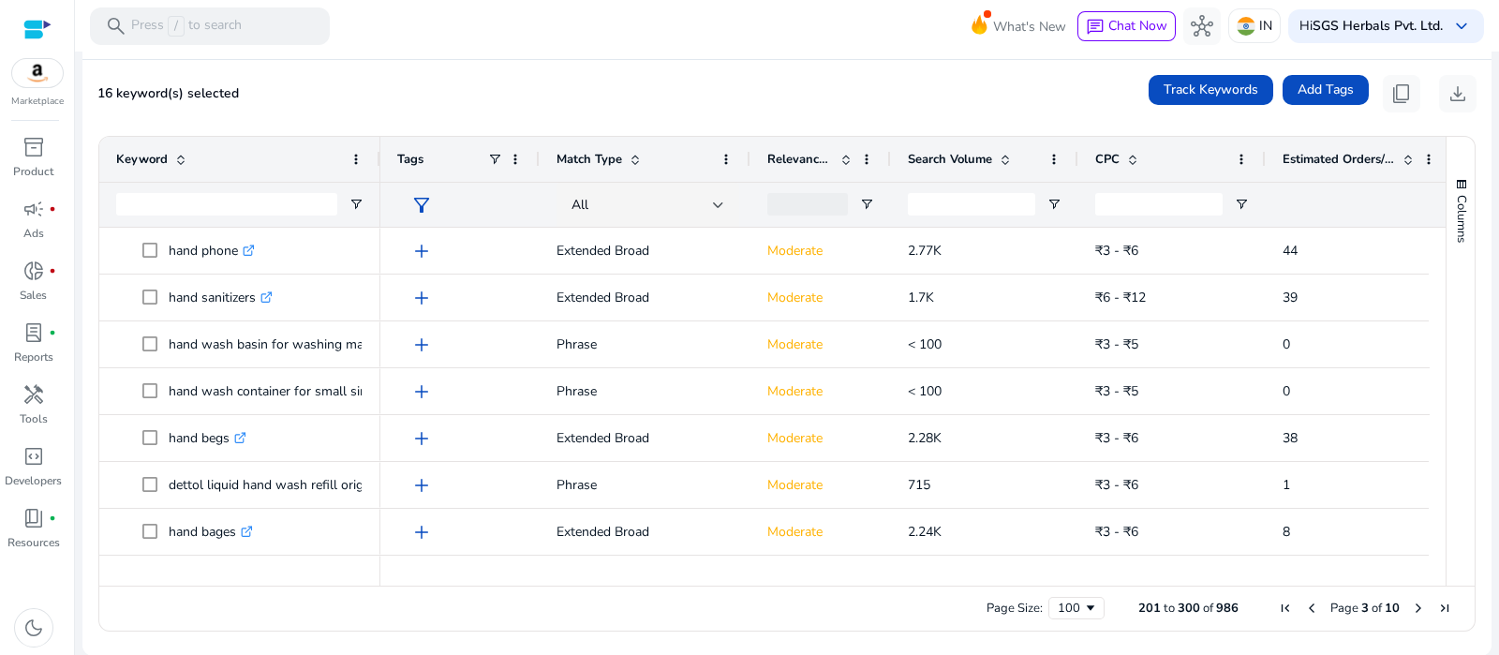
click at [1339, 151] on span "Estimated Orders/Month" at bounding box center [1339, 159] width 112 height 17
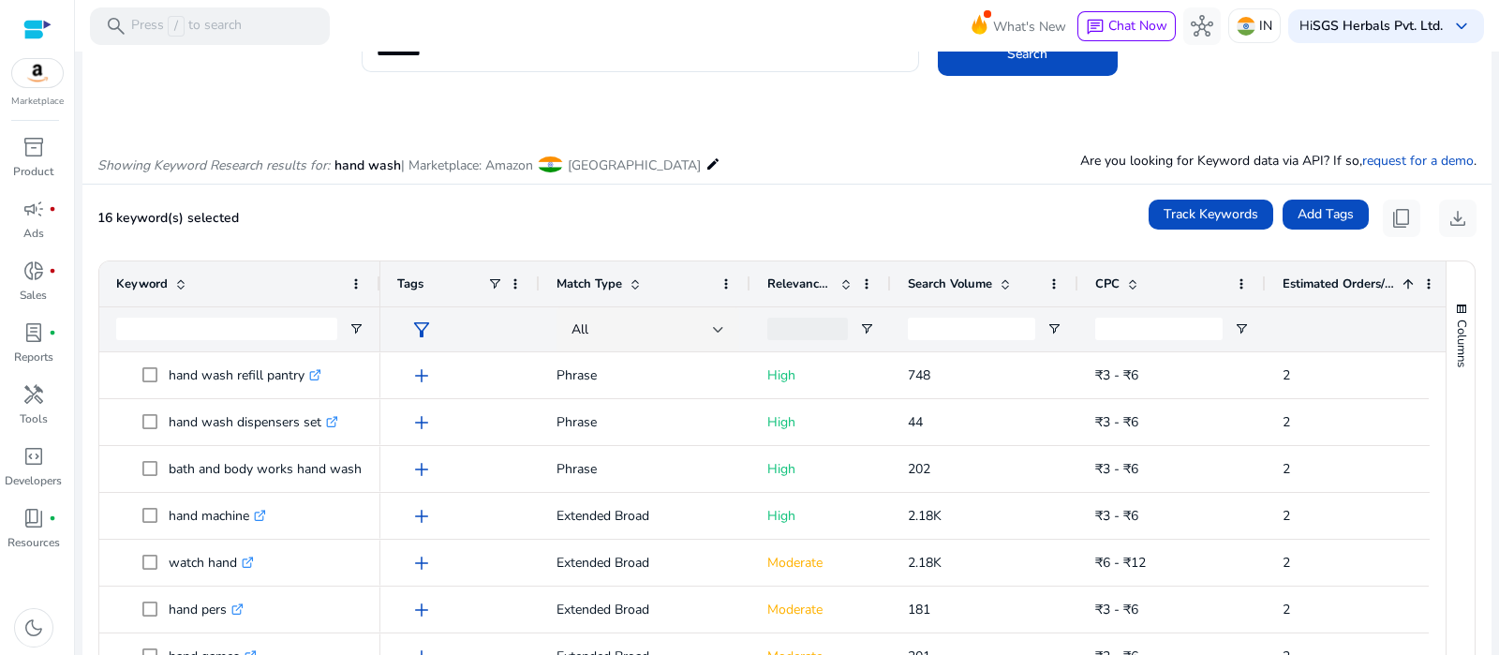
click at [1350, 289] on span "Estimated Orders/Month" at bounding box center [1339, 283] width 112 height 17
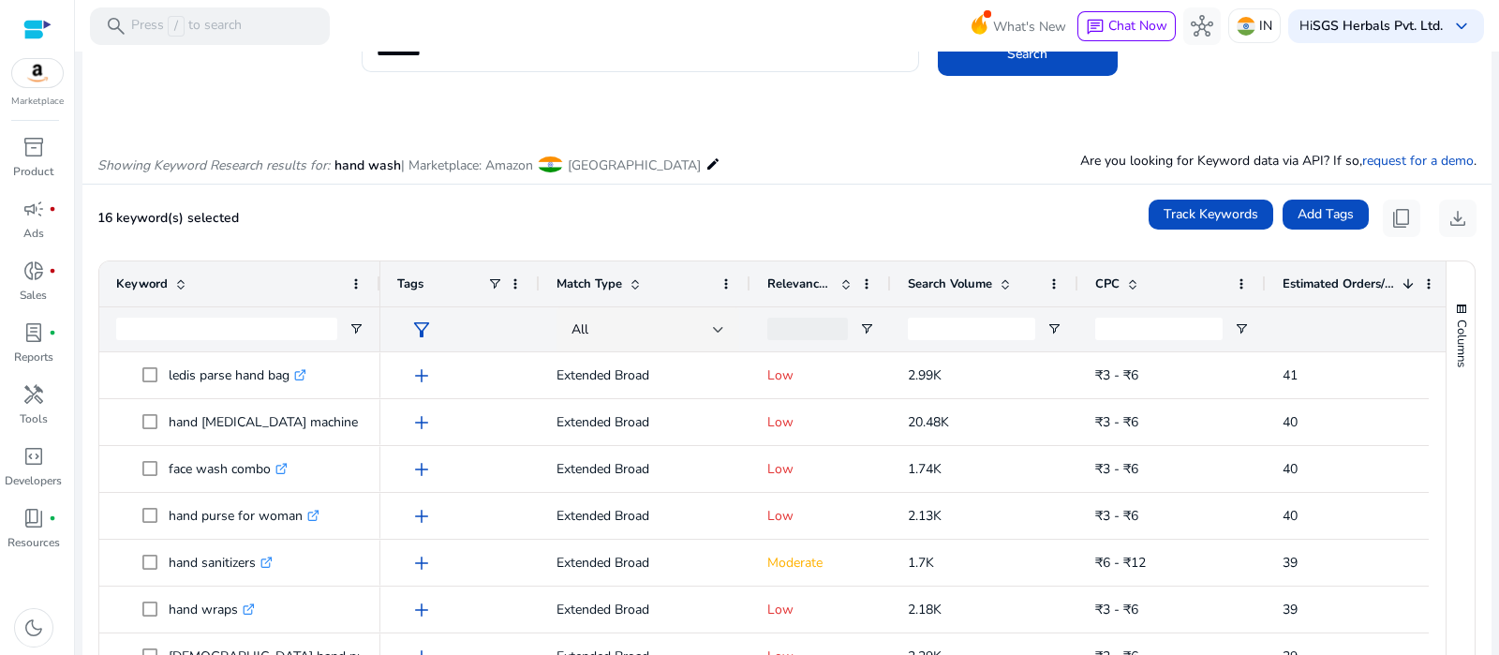
click at [1333, 278] on span "Estimated Orders/Month" at bounding box center [1339, 283] width 112 height 17
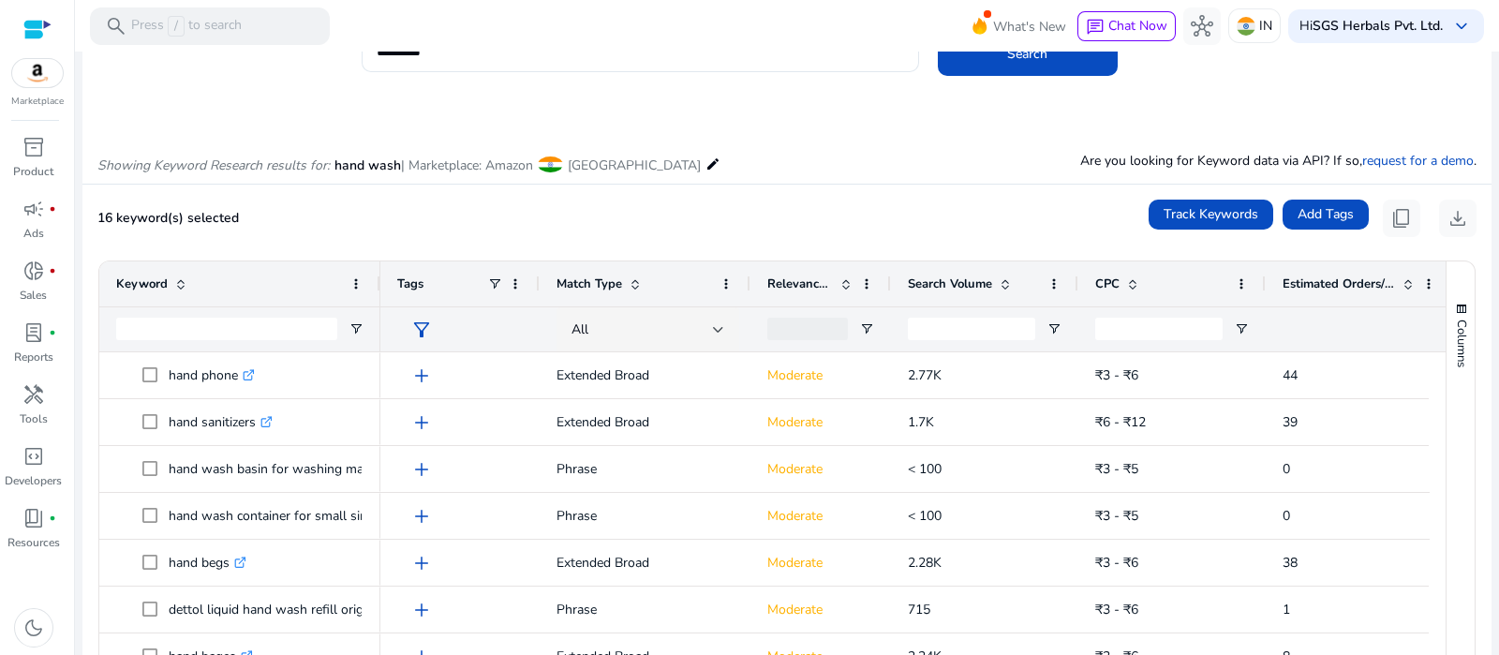
click at [1335, 288] on span "Estimated Orders/Month" at bounding box center [1339, 283] width 112 height 17
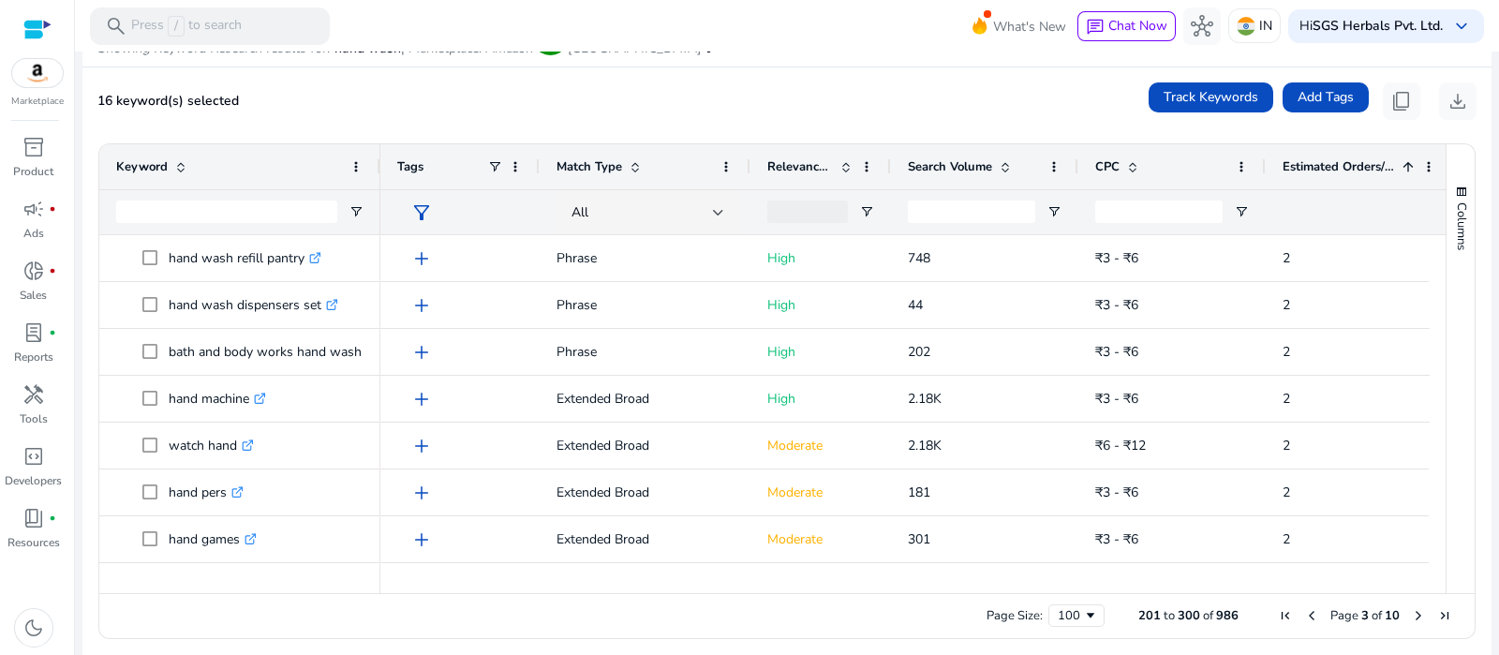
click at [1278, 616] on span "First Page" at bounding box center [1285, 615] width 15 height 15
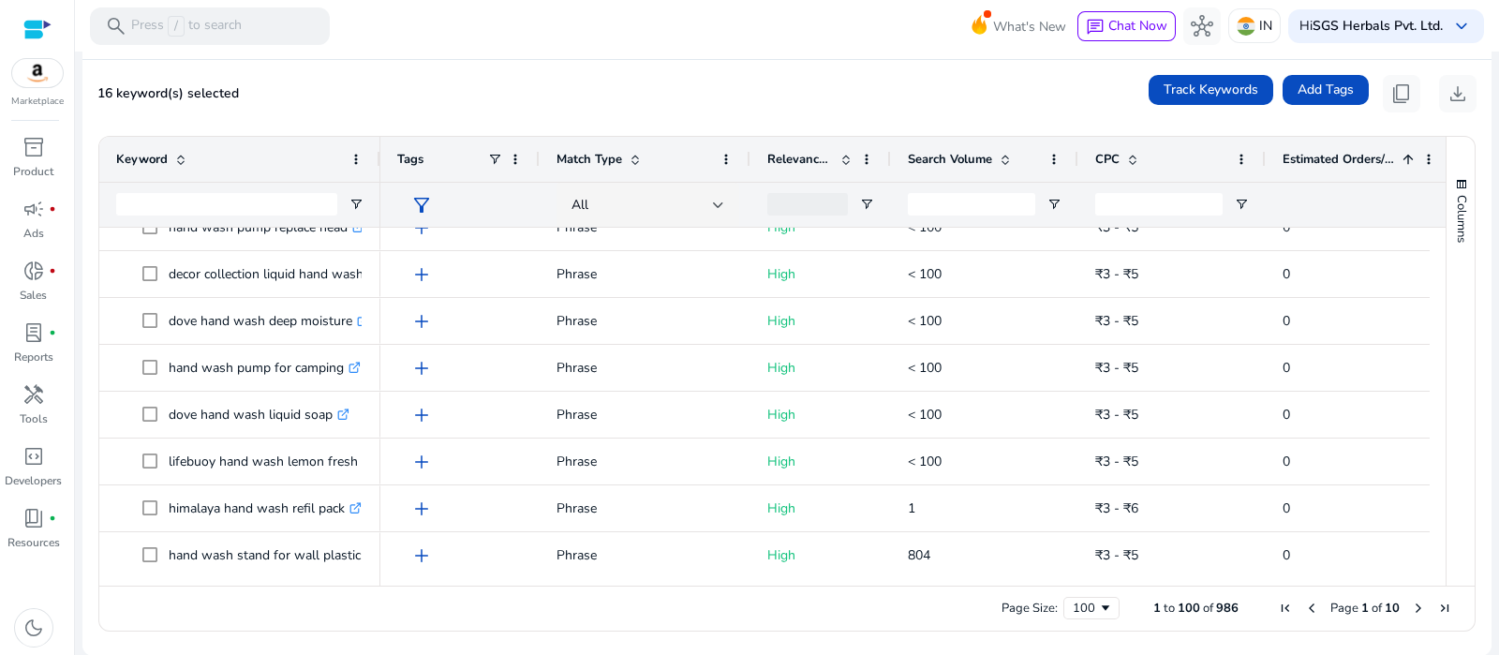
click at [1312, 158] on span "Estimated Orders/Month" at bounding box center [1339, 159] width 112 height 17
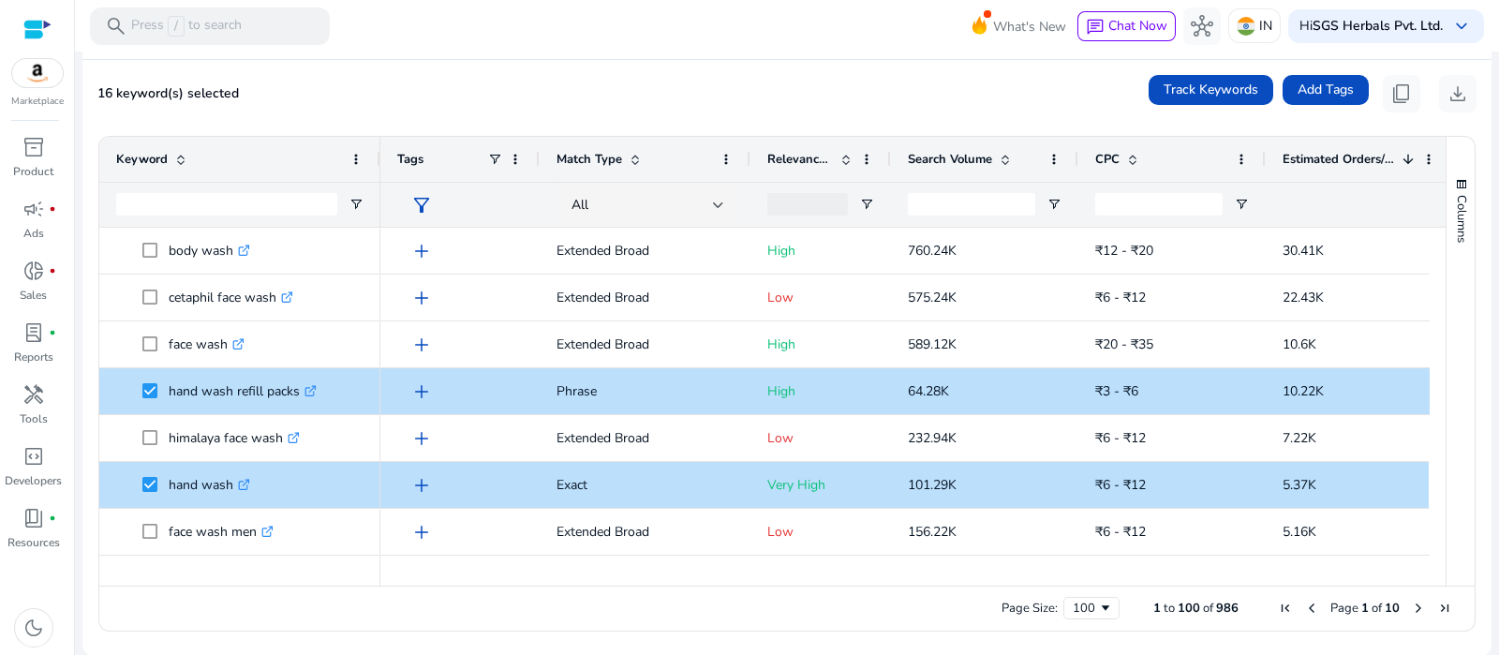
click at [1339, 145] on div "Estimated Orders/Month 1" at bounding box center [1349, 159] width 133 height 36
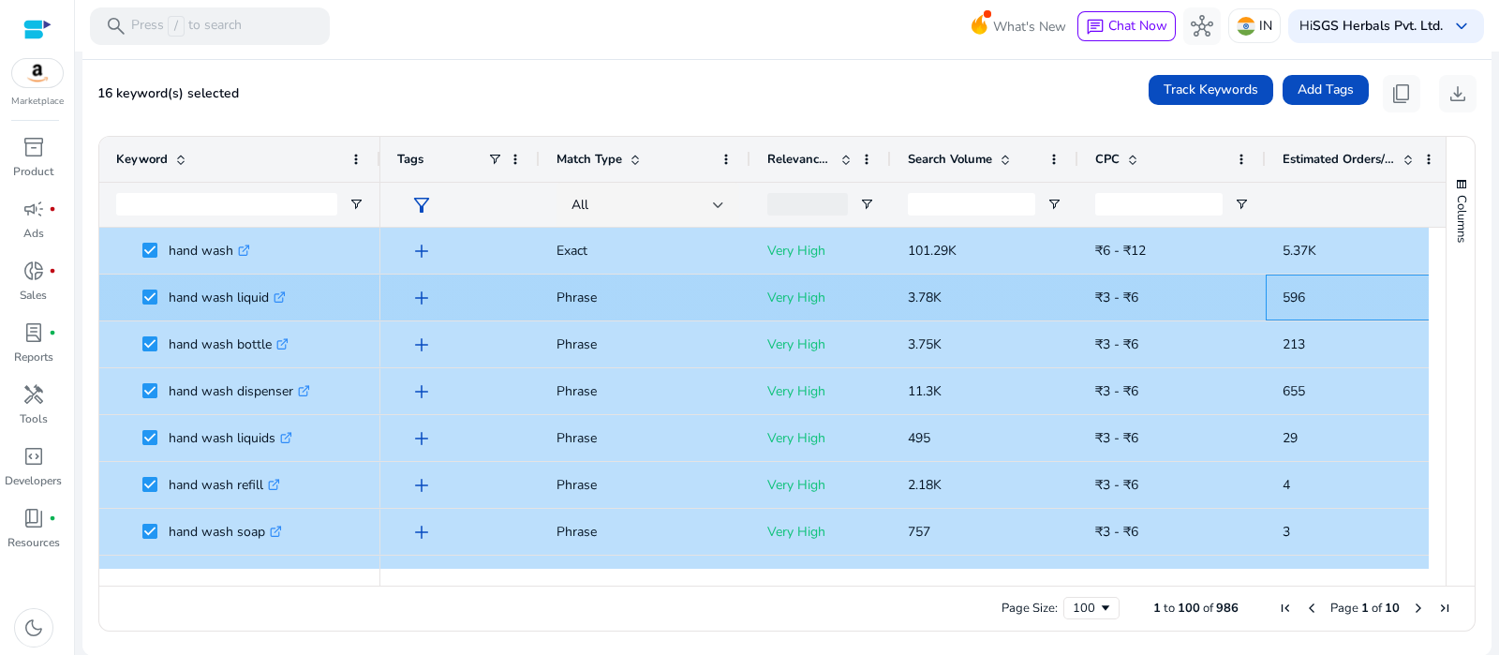
click at [1396, 288] on span "596" at bounding box center [1360, 297] width 154 height 38
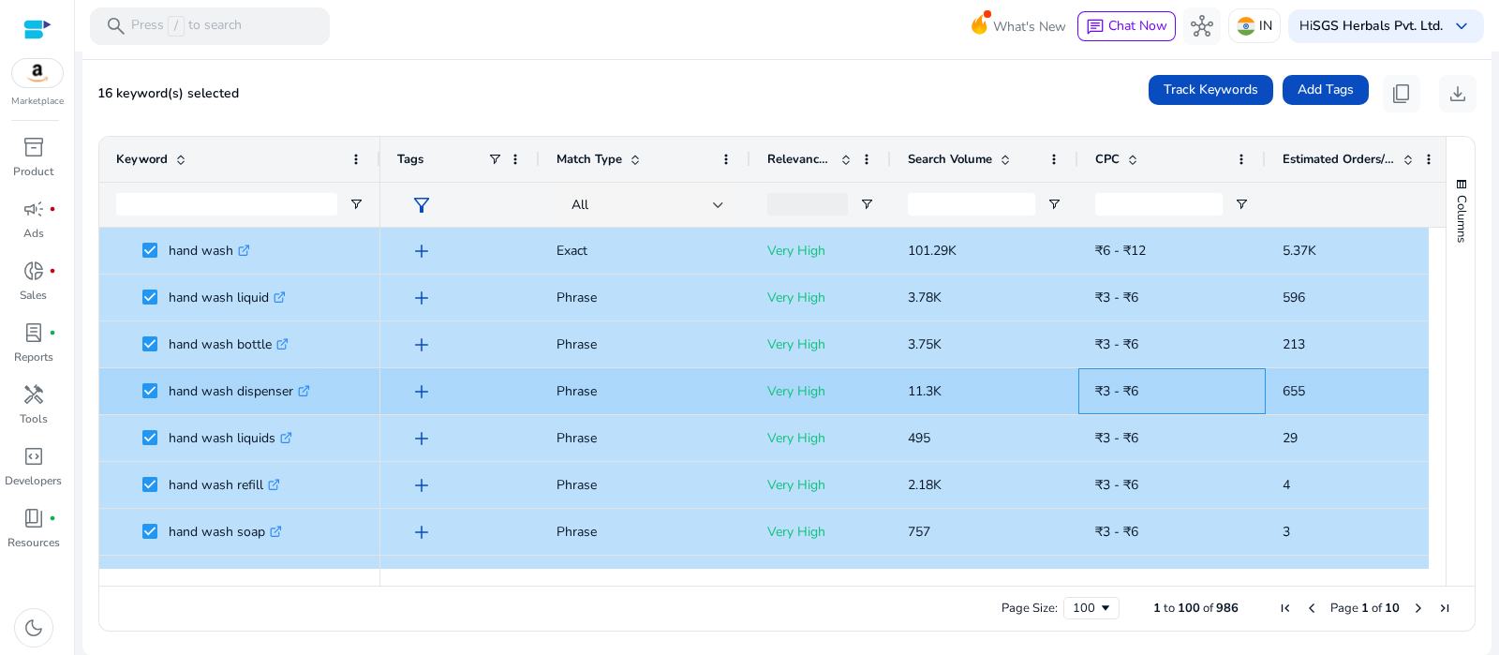
click at [1158, 376] on span "₹3 - ₹6" at bounding box center [1172, 391] width 154 height 38
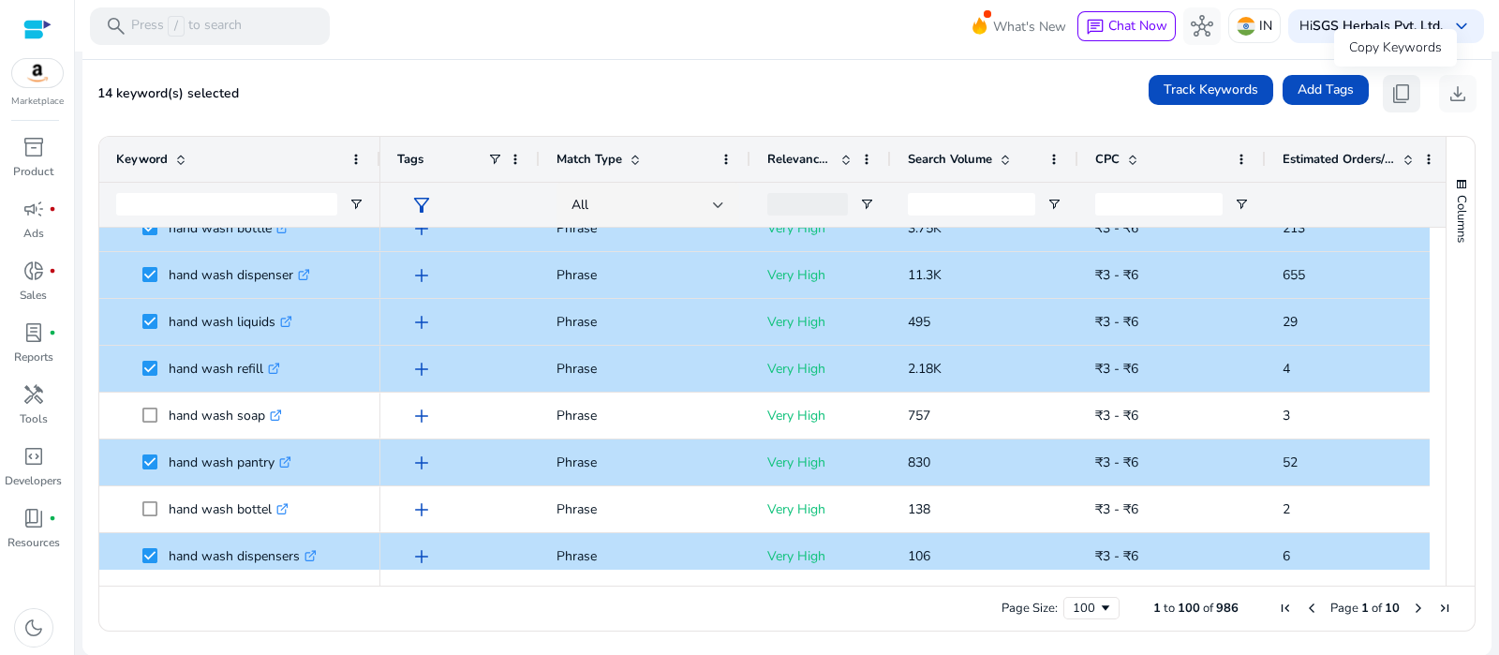
click at [1391, 94] on span "content_copy" at bounding box center [1402, 93] width 22 height 22
click at [1403, 104] on span "content_copy" at bounding box center [1402, 93] width 22 height 22
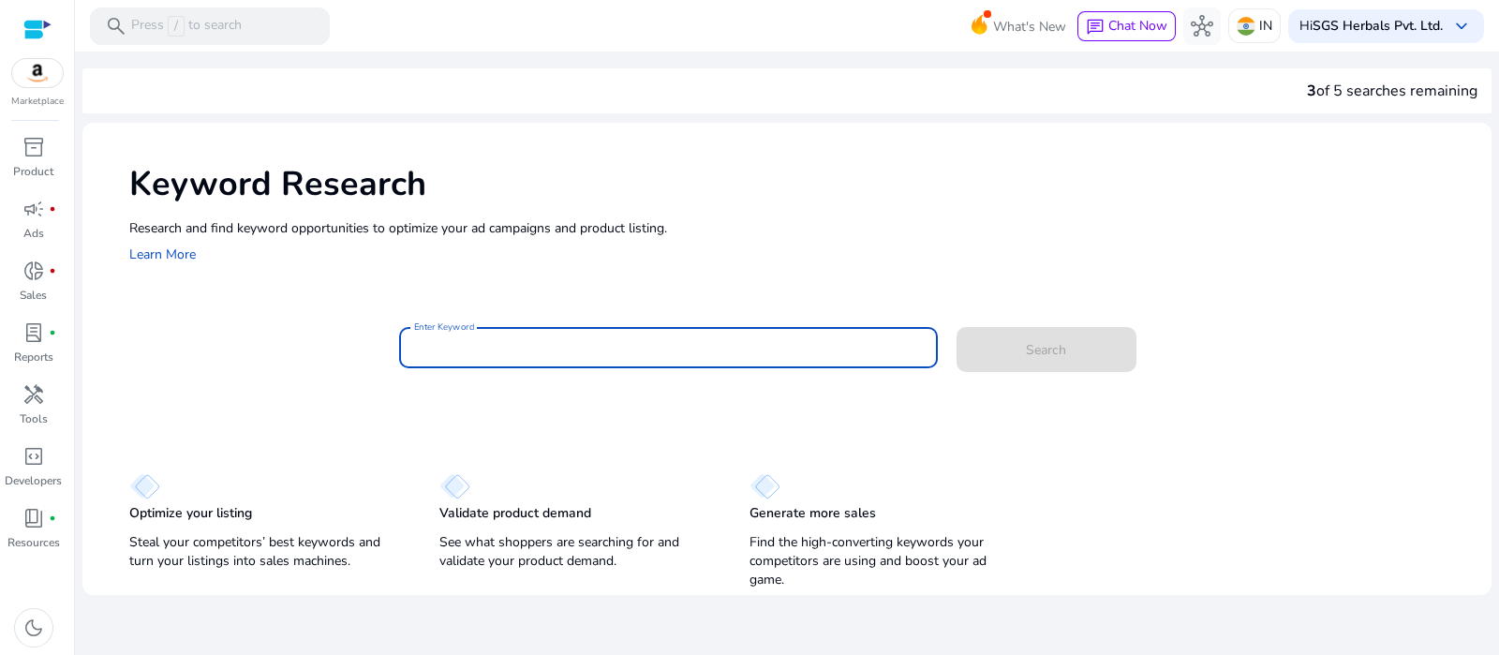
click at [524, 338] on input "Enter Keyword" at bounding box center [668, 347] width 509 height 21
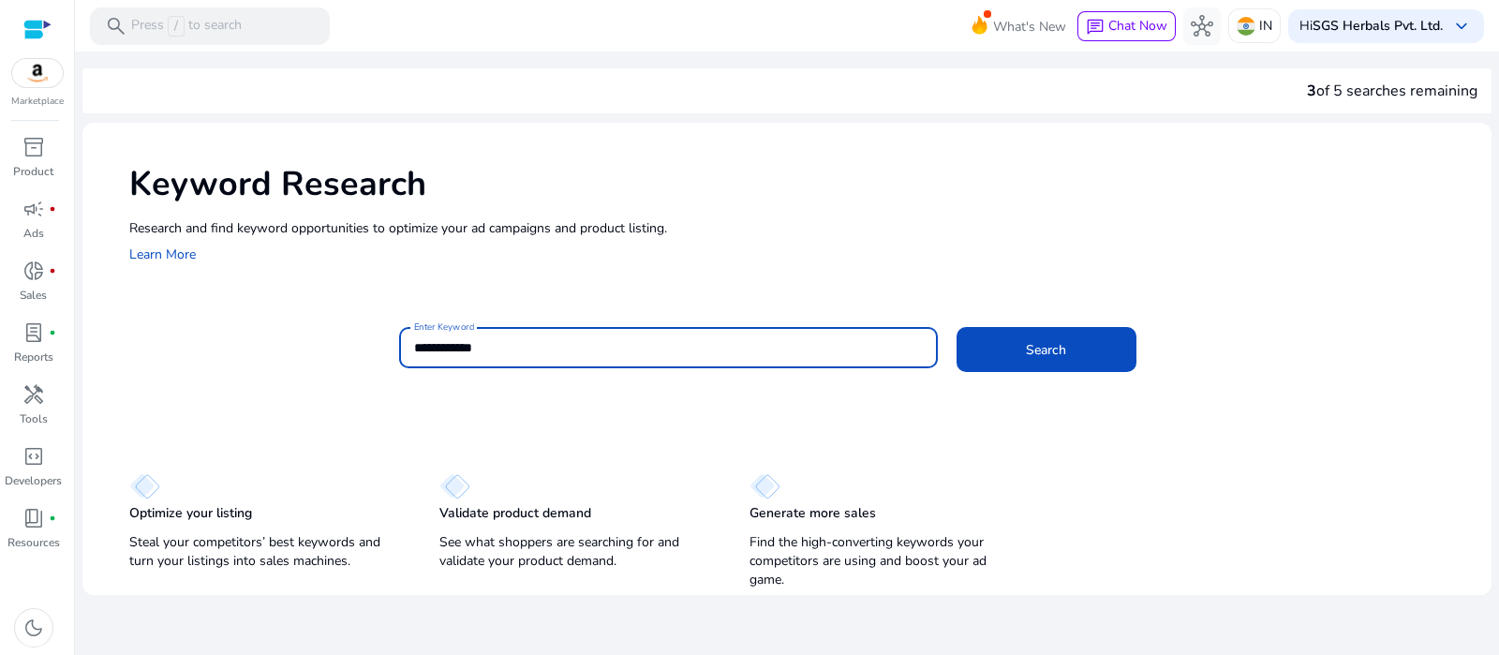
type input "**********"
click at [957, 327] on button "Search" at bounding box center [1047, 349] width 180 height 45
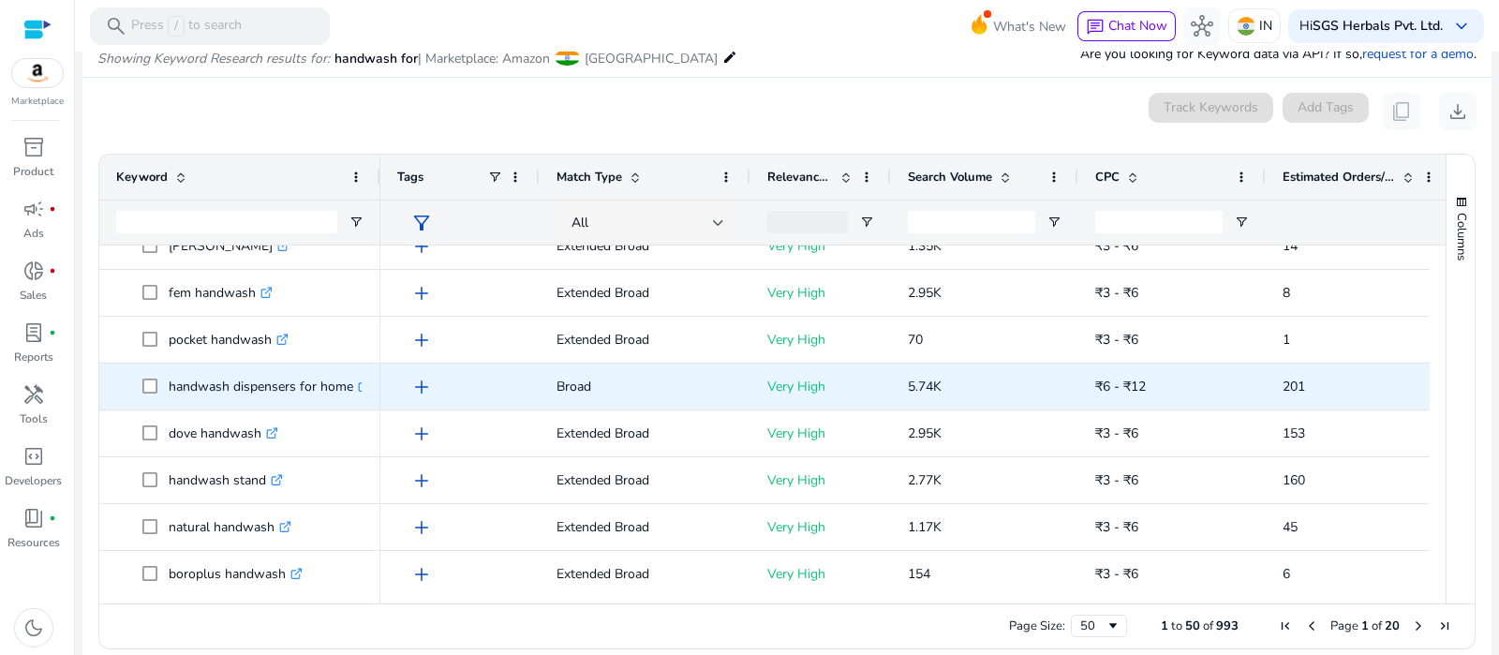
scroll to position [2001, 0]
